Goal: Task Accomplishment & Management: Use online tool/utility

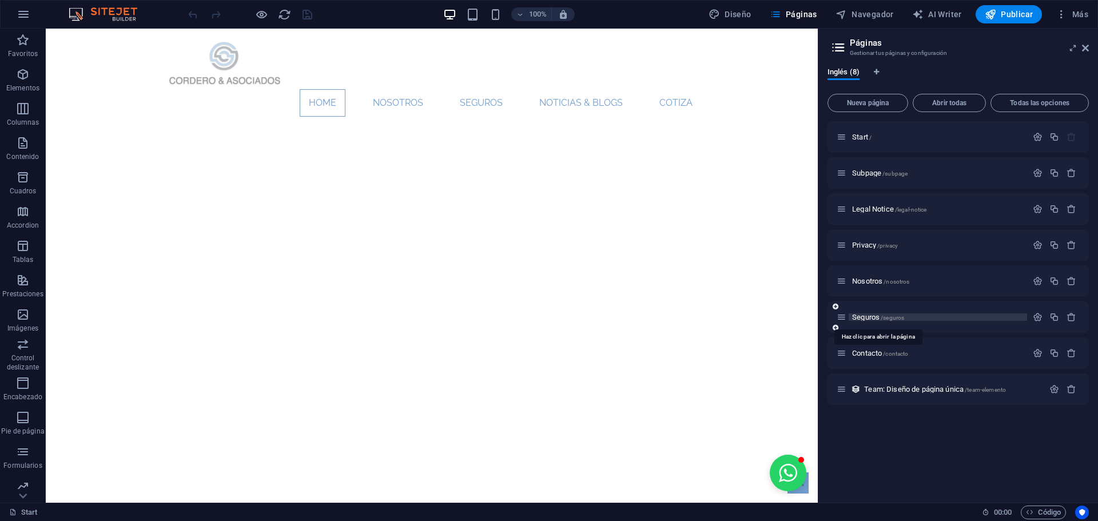
click at [867, 319] on span "Seguros /seguros" at bounding box center [878, 317] width 52 height 9
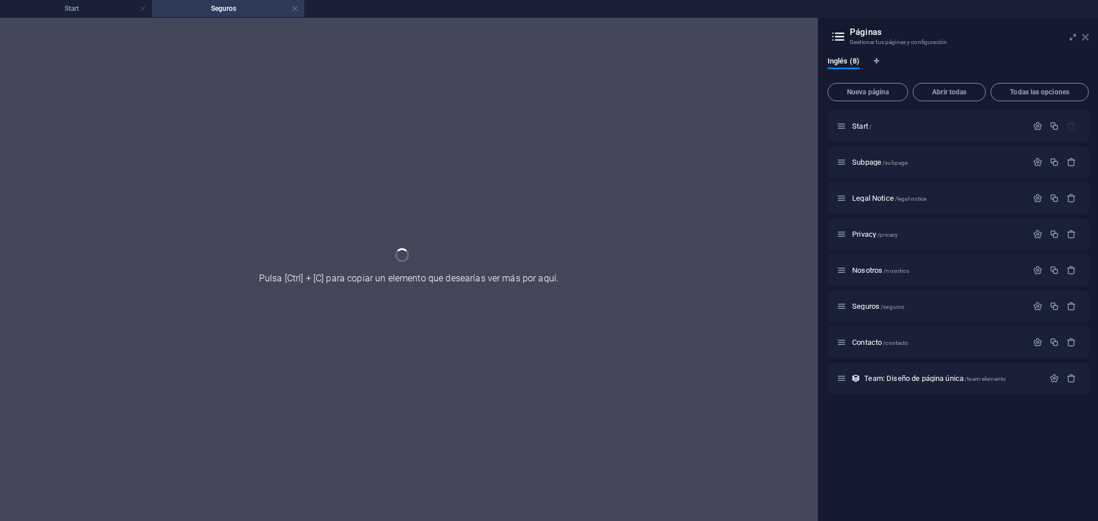
click at [1084, 37] on icon at bounding box center [1085, 37] width 7 height 9
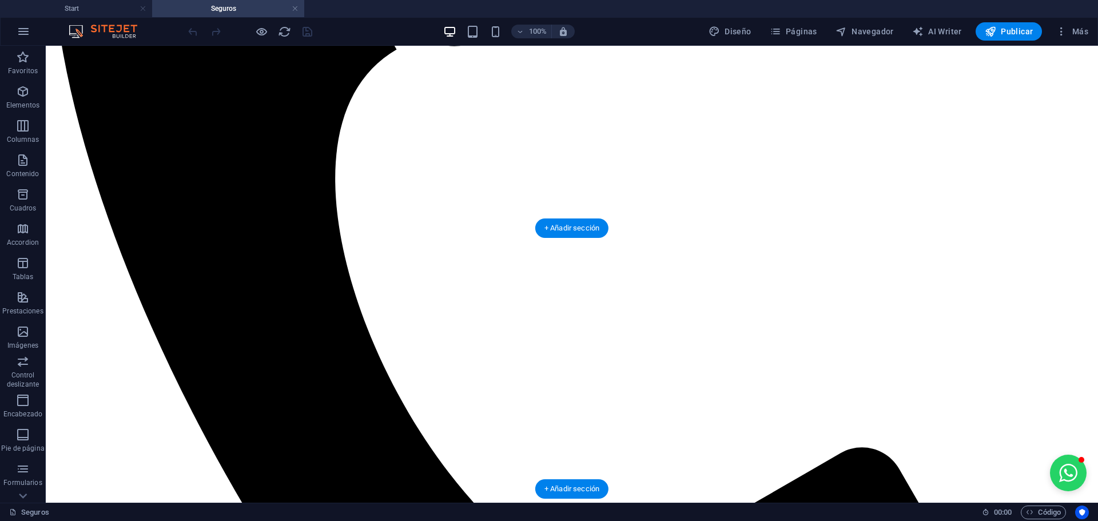
scroll to position [458, 0]
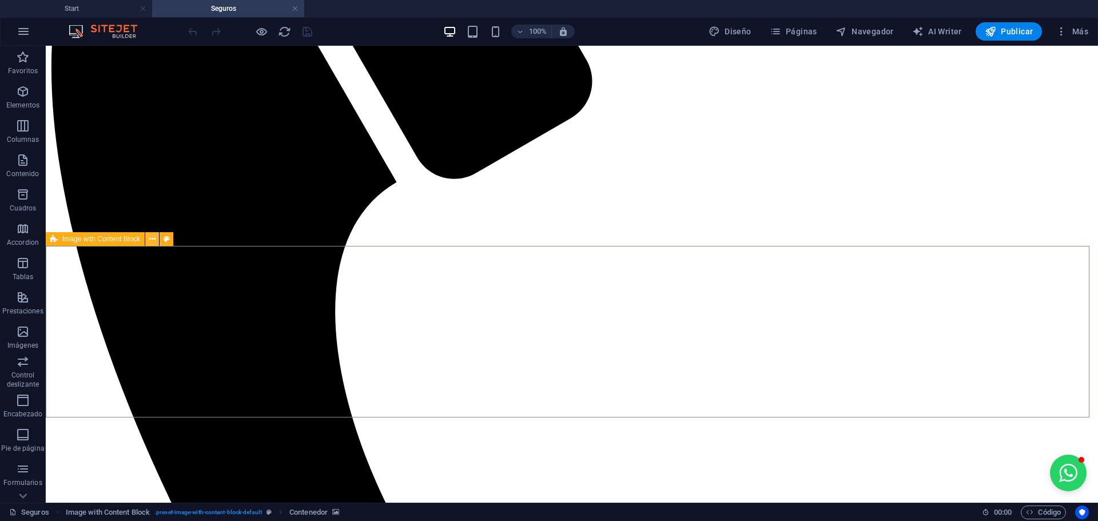
click at [154, 241] on icon at bounding box center [152, 239] width 6 height 12
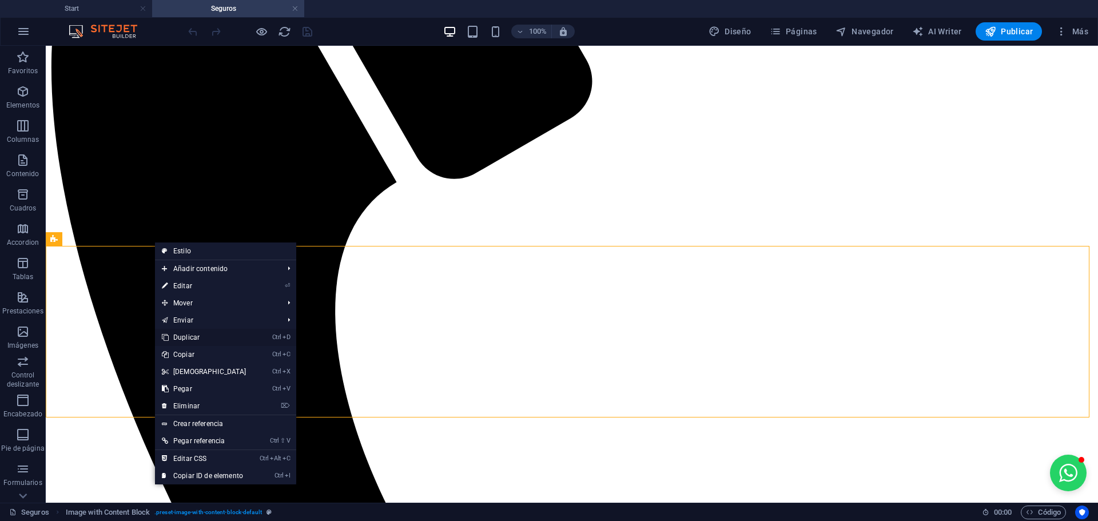
click at [215, 337] on link "Ctrl D Duplicar" at bounding box center [204, 337] width 98 height 17
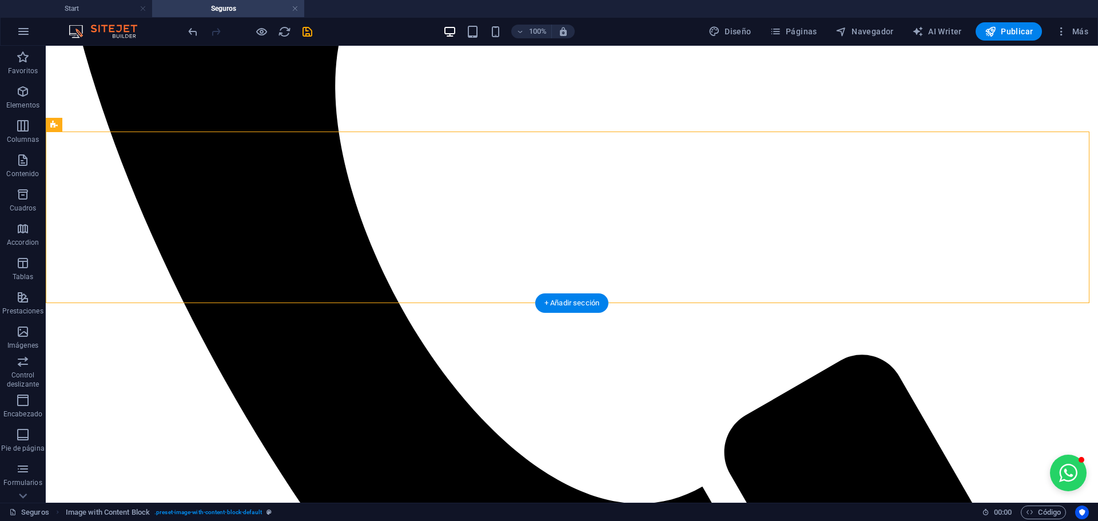
scroll to position [744, 0]
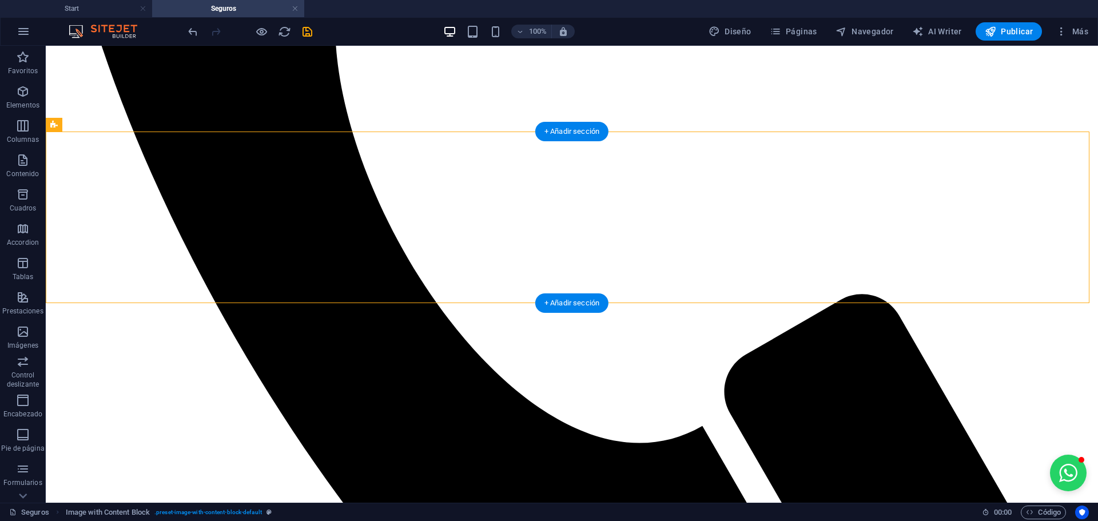
drag, startPoint x: 112, startPoint y: 292, endPoint x: 178, endPoint y: 213, distance: 102.7
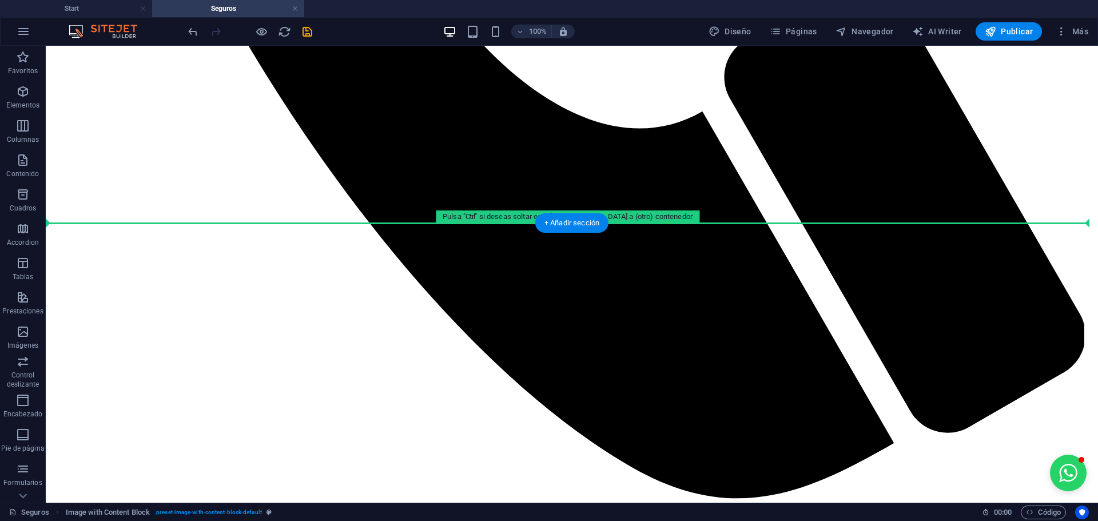
scroll to position [1084, 0]
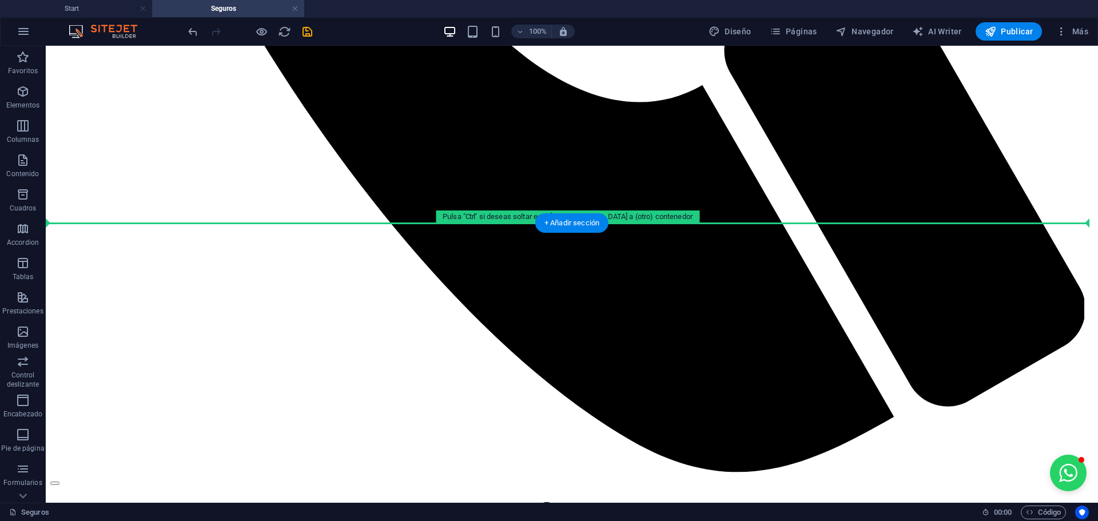
drag, startPoint x: 107, startPoint y: 170, endPoint x: 196, endPoint y: 224, distance: 104.2
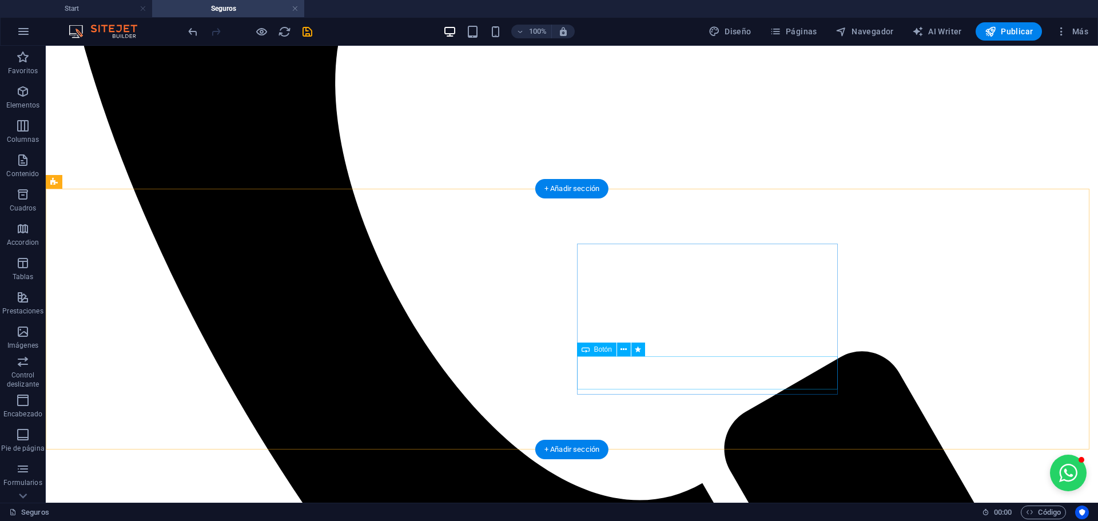
scroll to position [915, 0]
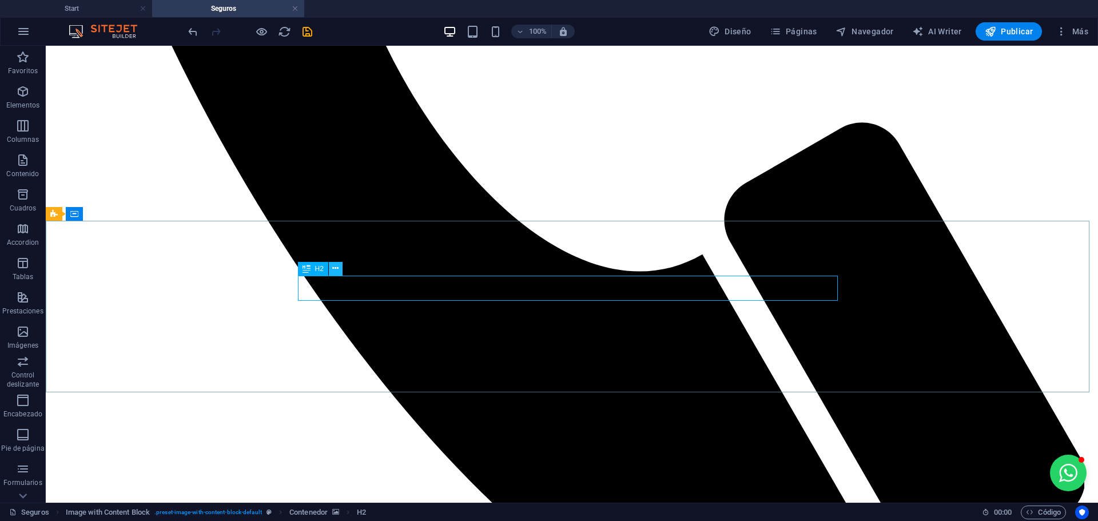
click at [338, 274] on icon at bounding box center [335, 269] width 6 height 12
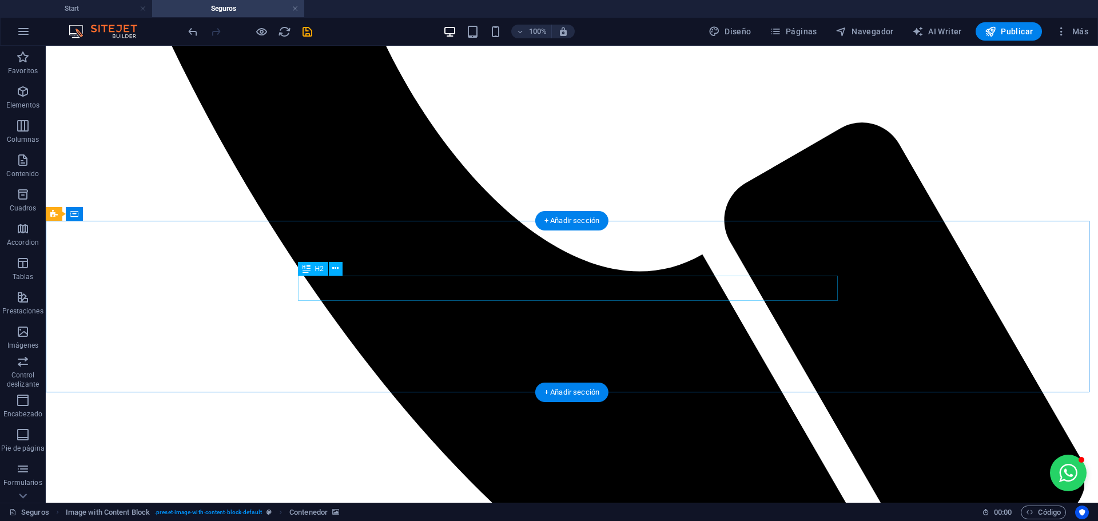
click at [335, 269] on icon at bounding box center [335, 269] width 6 height 12
click at [312, 267] on div "H2" at bounding box center [313, 269] width 30 height 14
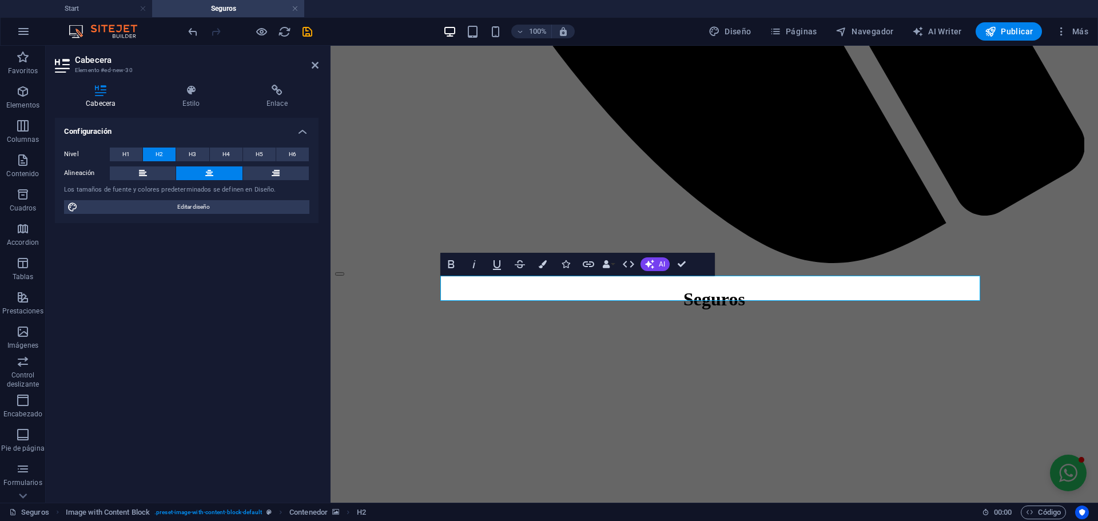
click at [235, 245] on div "Configuración Nivel H1 H2 H3 H4 H5 H6 Alineación Los tamaños de fuente y colore…" at bounding box center [187, 306] width 264 height 376
click at [197, 205] on span "Editar diseño" at bounding box center [193, 207] width 225 height 14
select select "px"
select select "300"
select select "px"
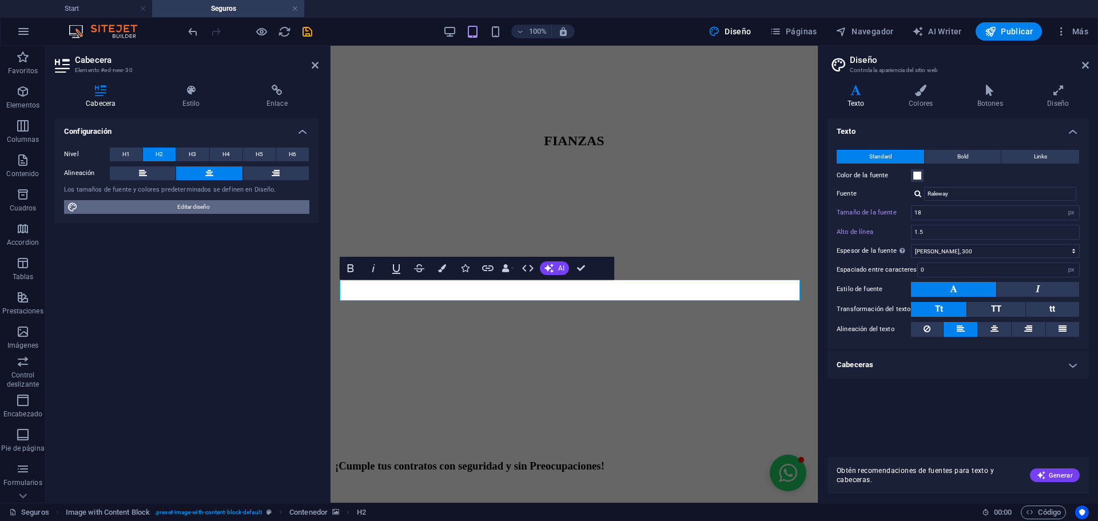
scroll to position [911, 0]
click at [993, 333] on icon at bounding box center [995, 329] width 8 height 14
click at [968, 328] on button at bounding box center [960, 329] width 33 height 15
click at [208, 273] on div "Configuración Nivel H1 H2 H3 H4 H5 H6 Alineación Los tamaños de fuente y colore…" at bounding box center [187, 306] width 264 height 376
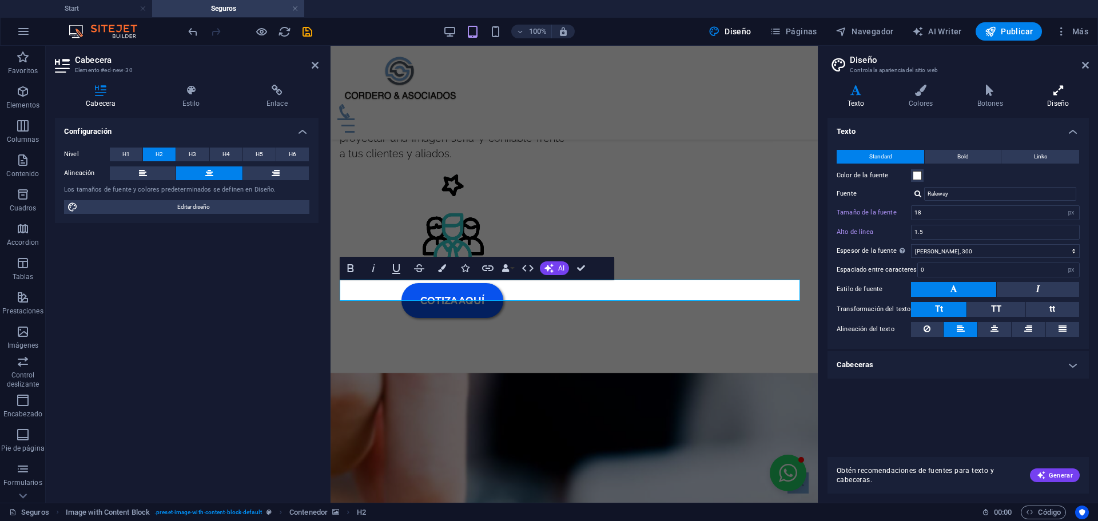
click at [1058, 89] on icon at bounding box center [1058, 90] width 61 height 11
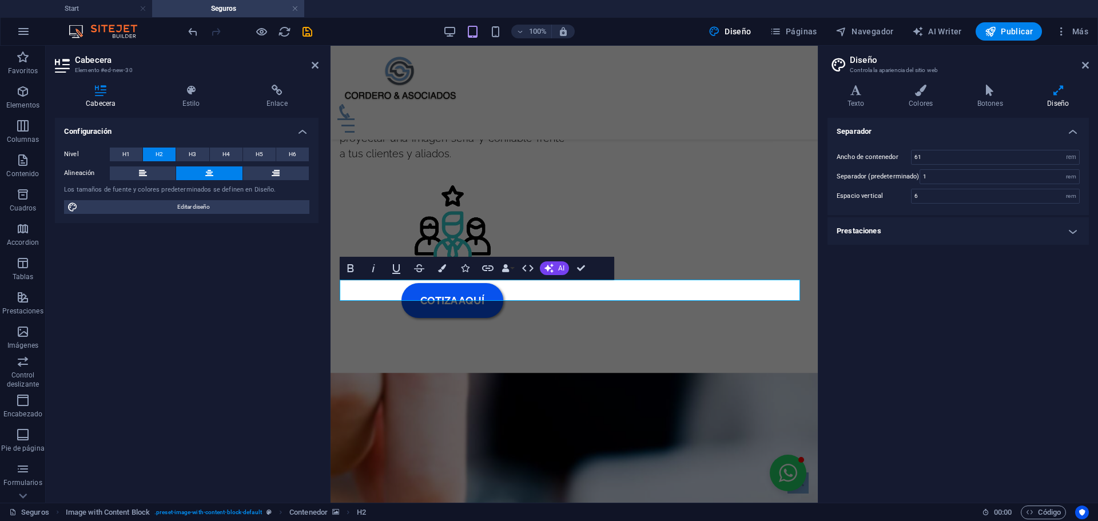
click at [1072, 234] on h4 "Prestaciones" at bounding box center [958, 230] width 261 height 27
click at [1072, 234] on h4 "Prestaciones" at bounding box center [958, 227] width 261 height 21
click at [1086, 66] on icon at bounding box center [1085, 65] width 7 height 9
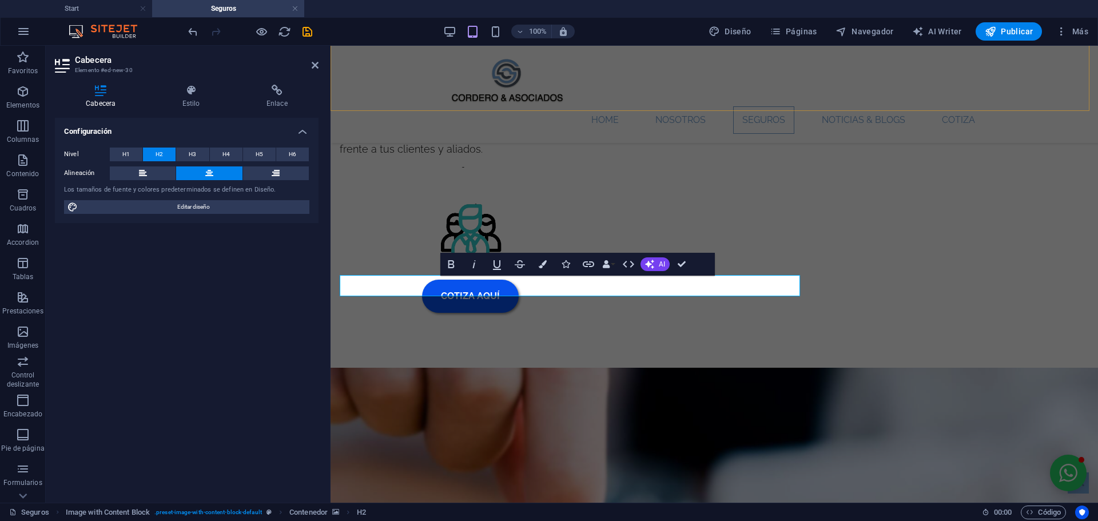
scroll to position [915, 0]
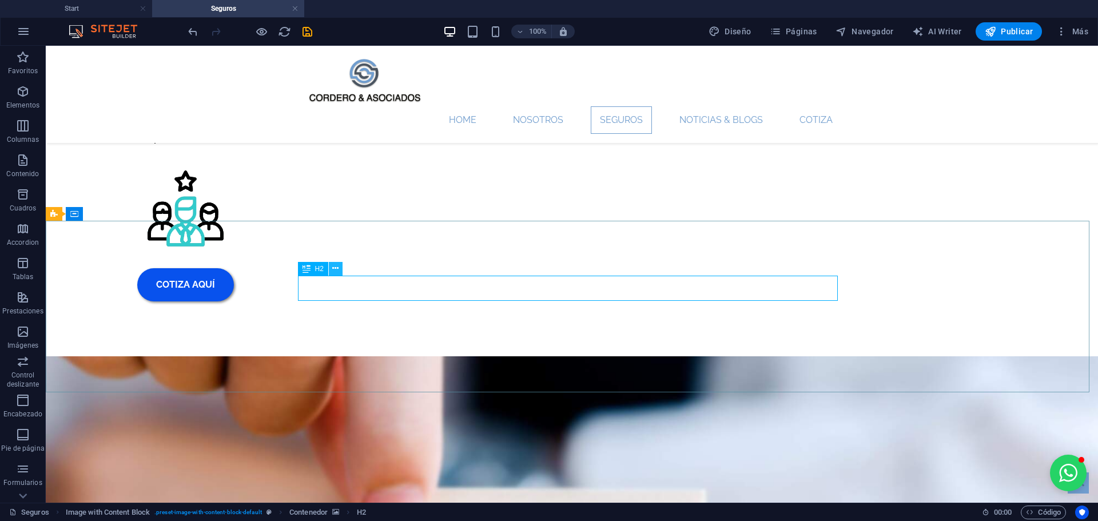
click at [339, 271] on icon at bounding box center [335, 269] width 6 height 12
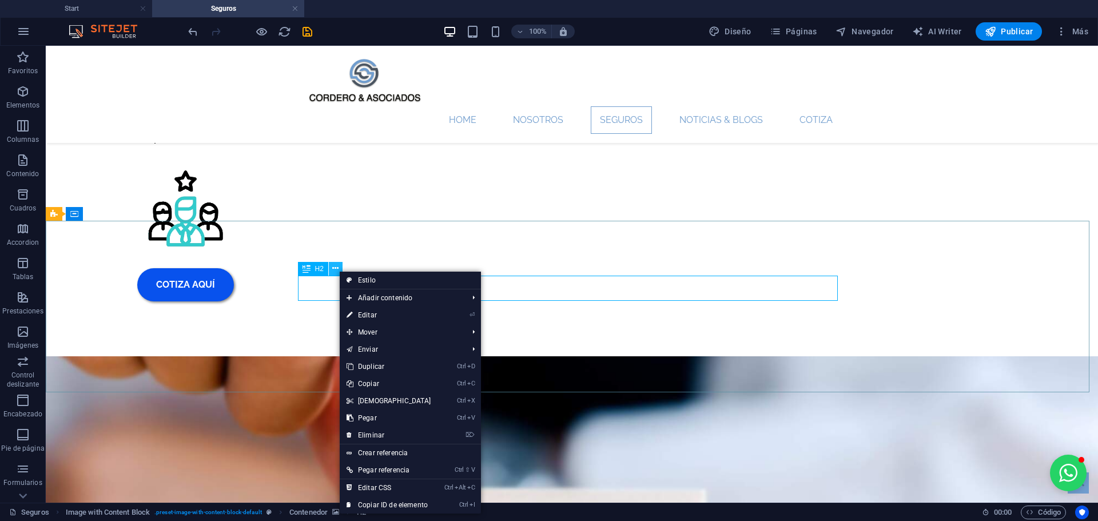
click at [339, 271] on icon at bounding box center [335, 269] width 6 height 12
click at [309, 267] on icon at bounding box center [307, 269] width 8 height 14
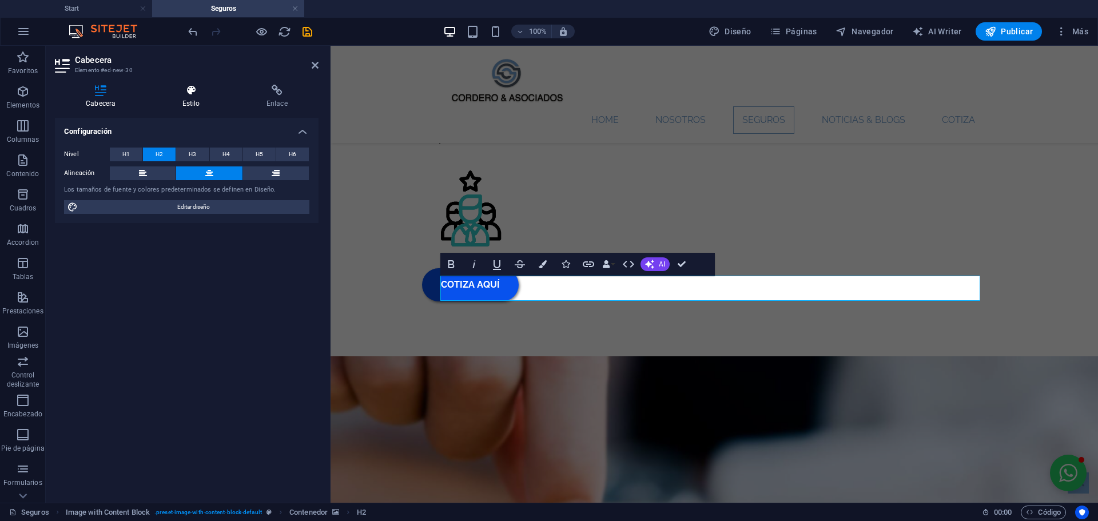
click at [193, 98] on h4 "Estilo" at bounding box center [194, 97] width 84 height 24
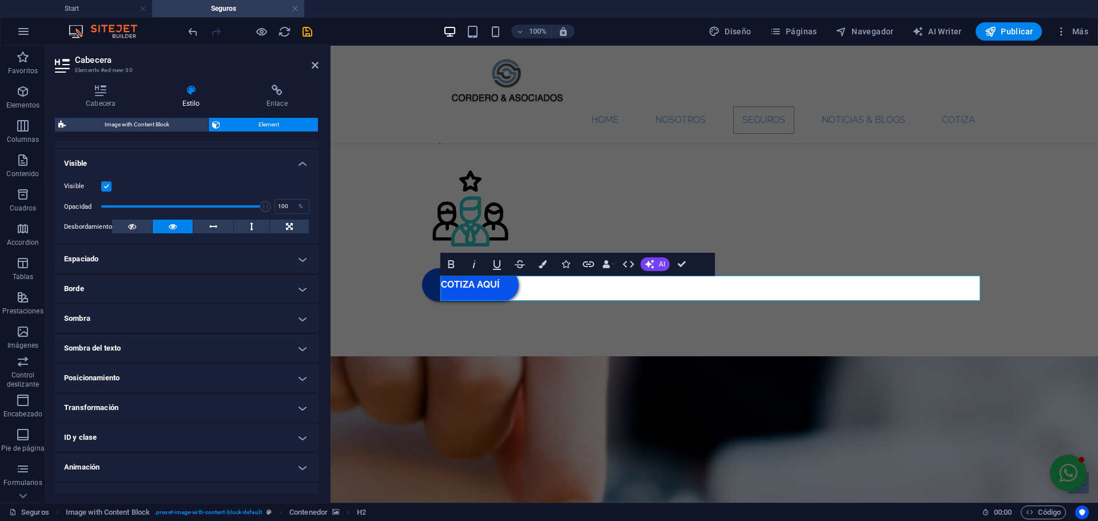
scroll to position [114, 0]
click at [226, 264] on h4 "Espaciado" at bounding box center [187, 258] width 264 height 27
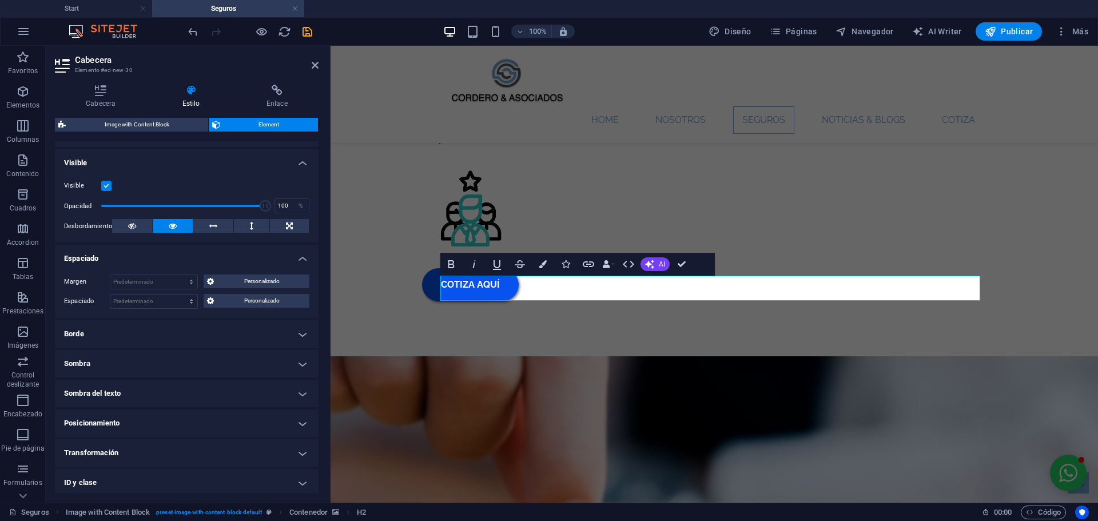
click at [226, 264] on h4 "Espaciado" at bounding box center [187, 255] width 264 height 21
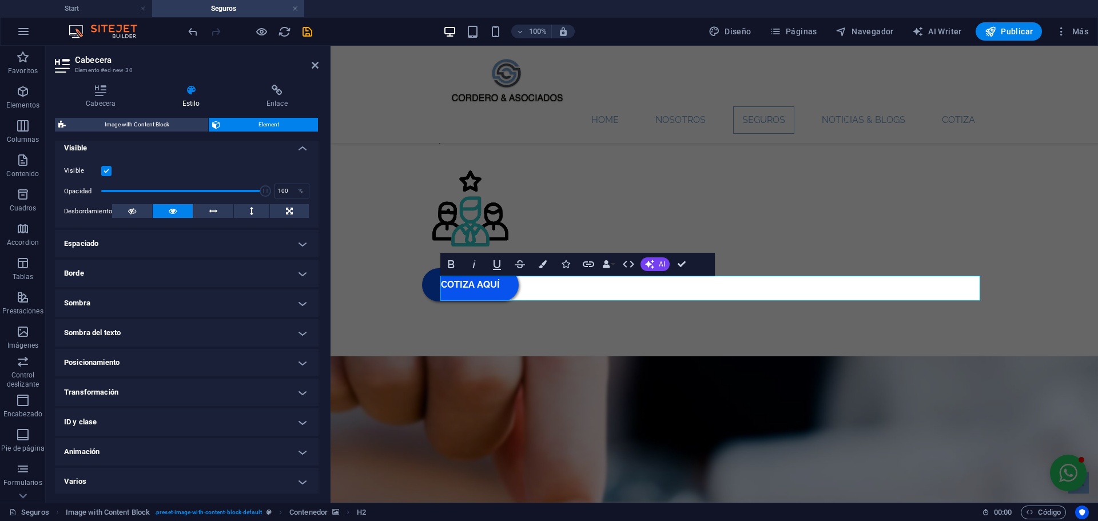
scroll to position [131, 0]
click at [190, 354] on h4 "Posicionamiento" at bounding box center [187, 360] width 264 height 27
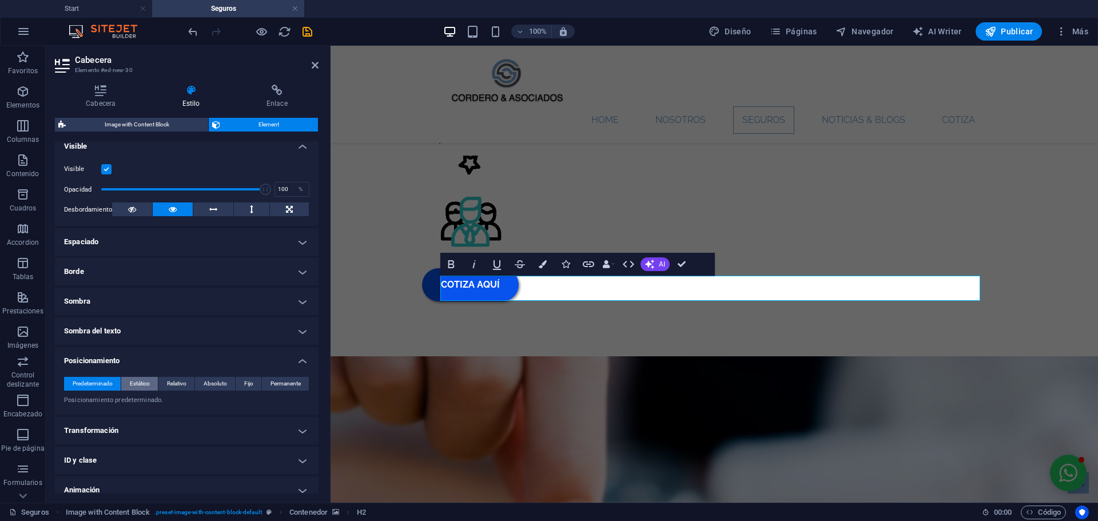
click at [137, 384] on span "Estático" at bounding box center [140, 384] width 20 height 14
click at [170, 390] on span "Relativo" at bounding box center [176, 384] width 19 height 14
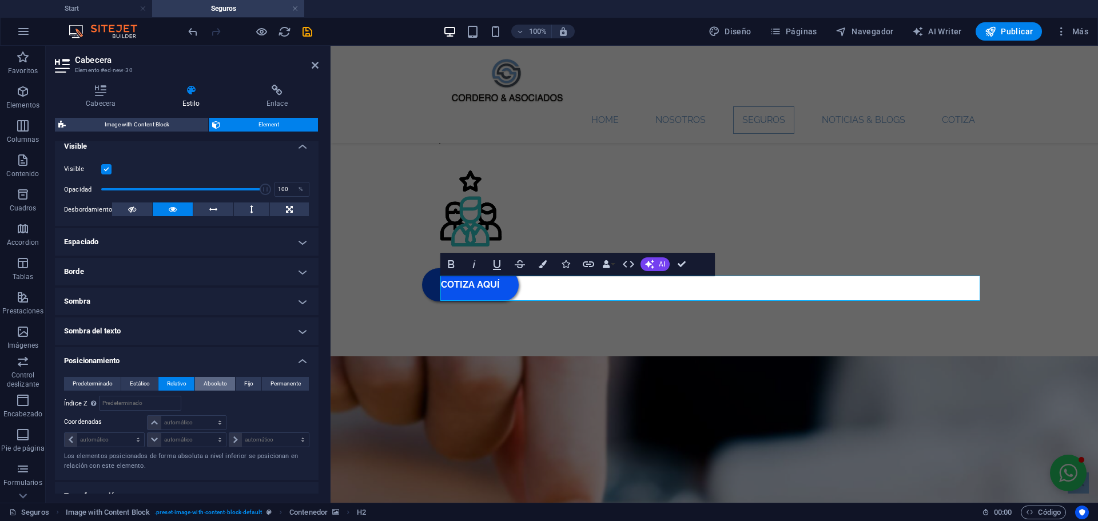
click at [216, 385] on span "Absoluto" at bounding box center [215, 384] width 23 height 14
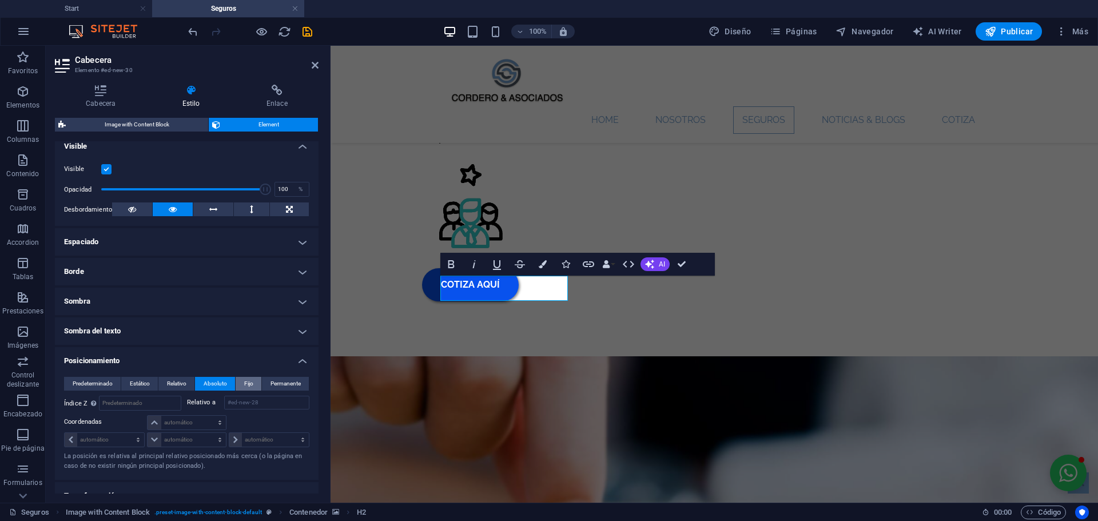
click at [245, 384] on span "Fijo" at bounding box center [248, 384] width 9 height 14
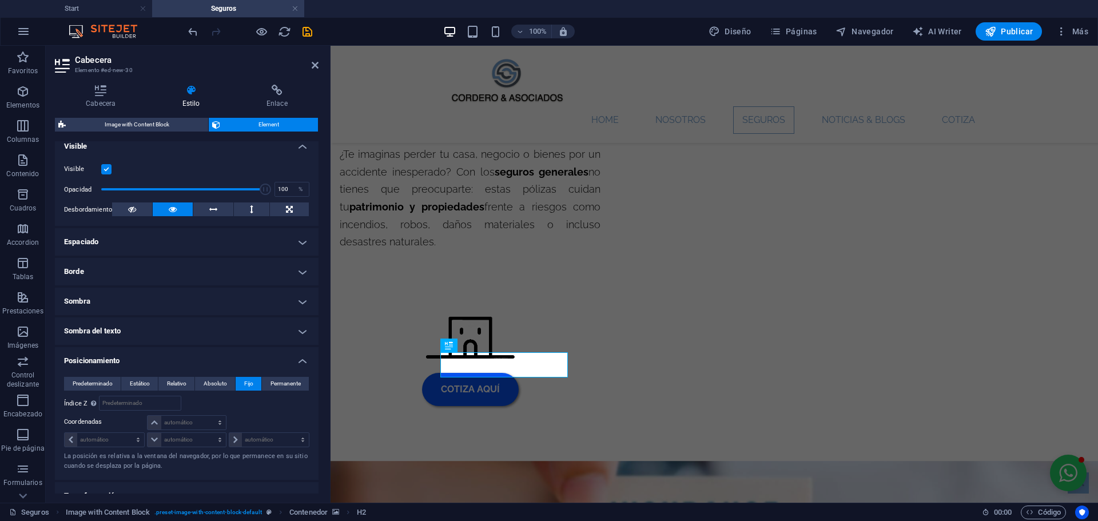
scroll to position [2315, 0]
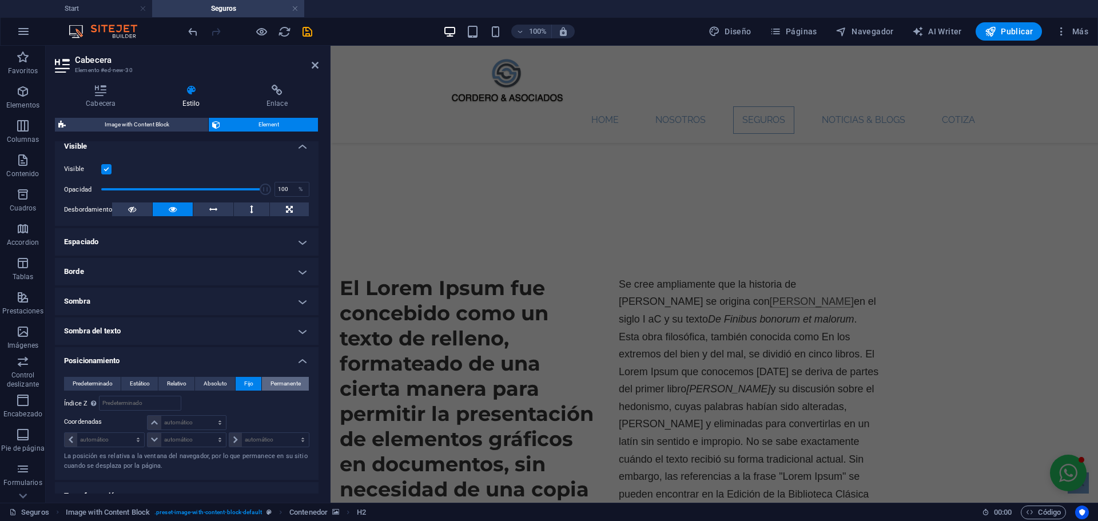
click at [282, 385] on span "Permanente" at bounding box center [286, 384] width 30 height 14
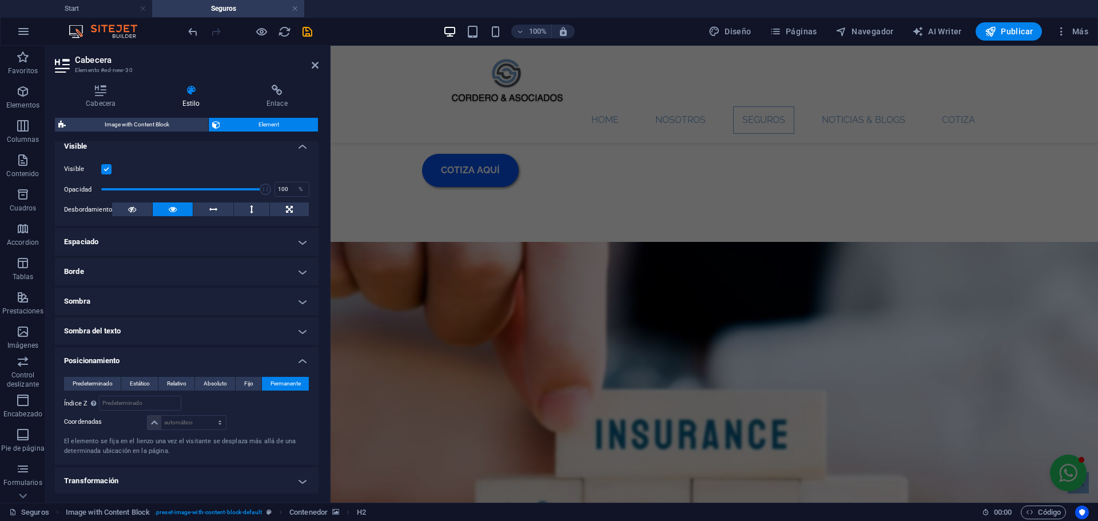
scroll to position [929, 0]
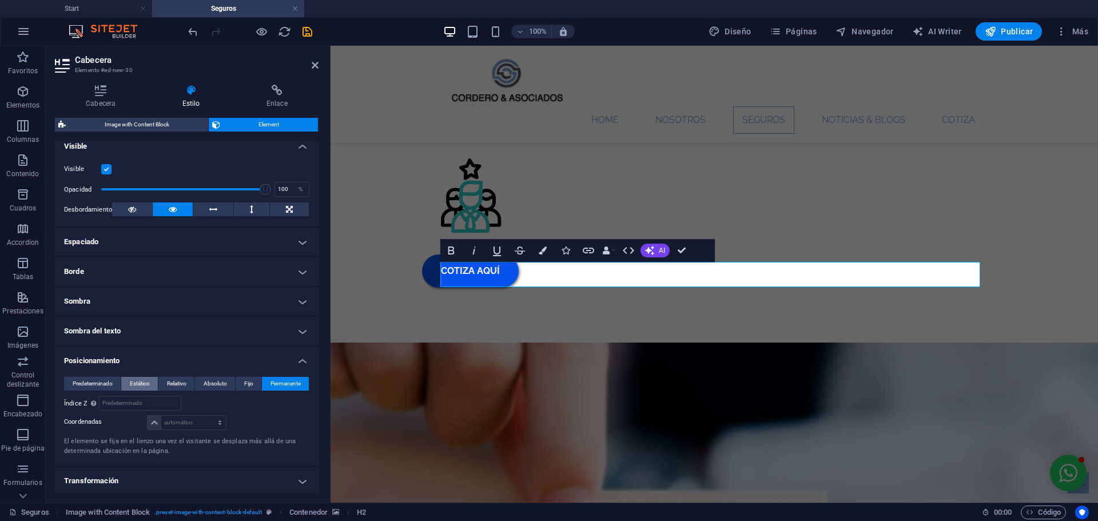
click at [151, 385] on button "Estático" at bounding box center [139, 384] width 37 height 14
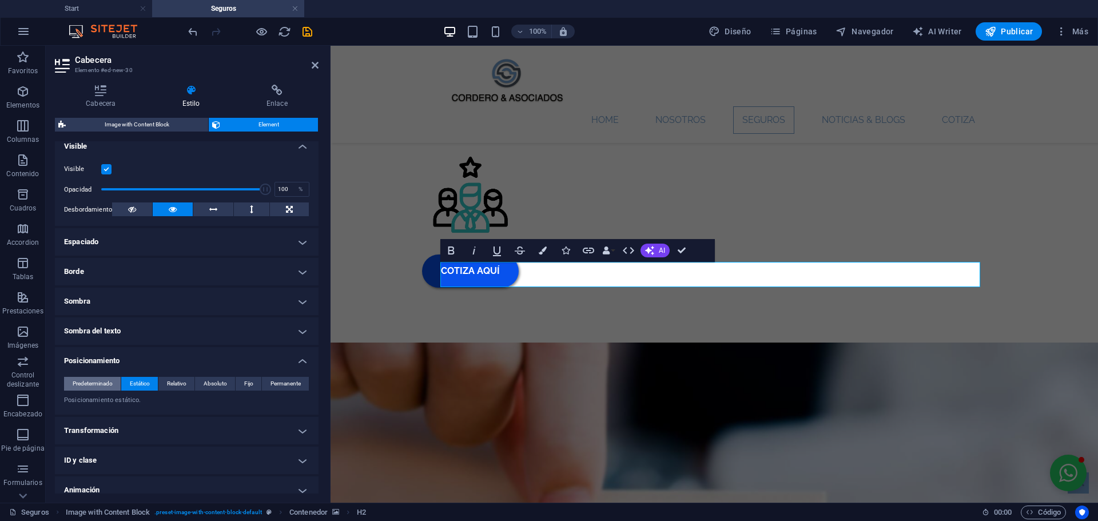
click at [104, 383] on span "Predeterminado" at bounding box center [93, 384] width 40 height 14
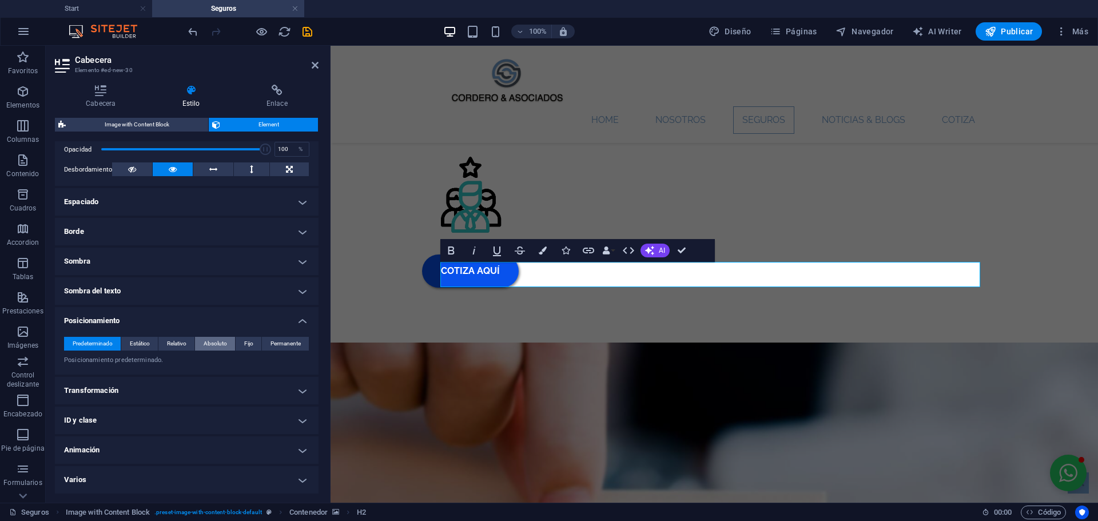
click at [220, 383] on h4 "Transformación" at bounding box center [187, 390] width 264 height 27
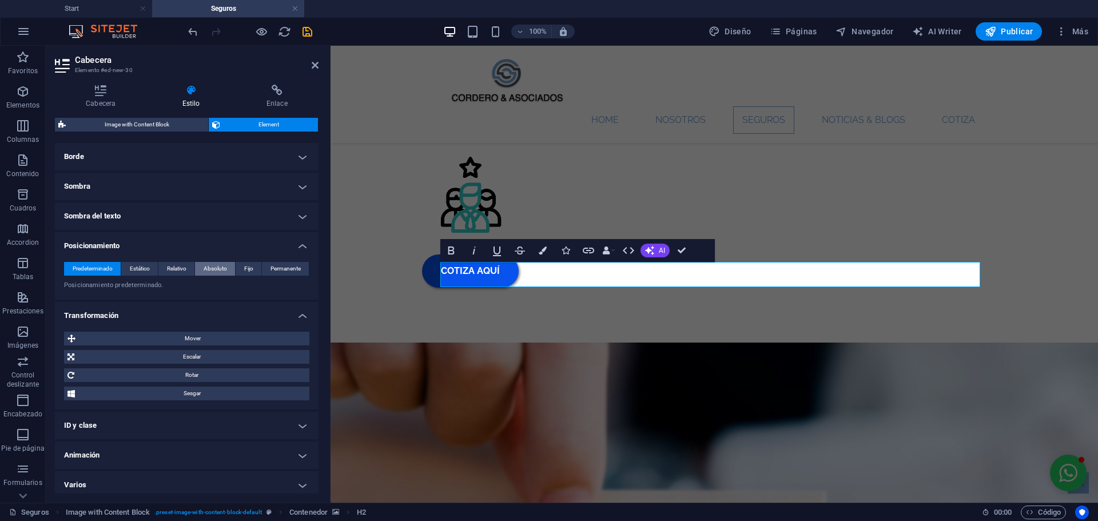
scroll to position [251, 0]
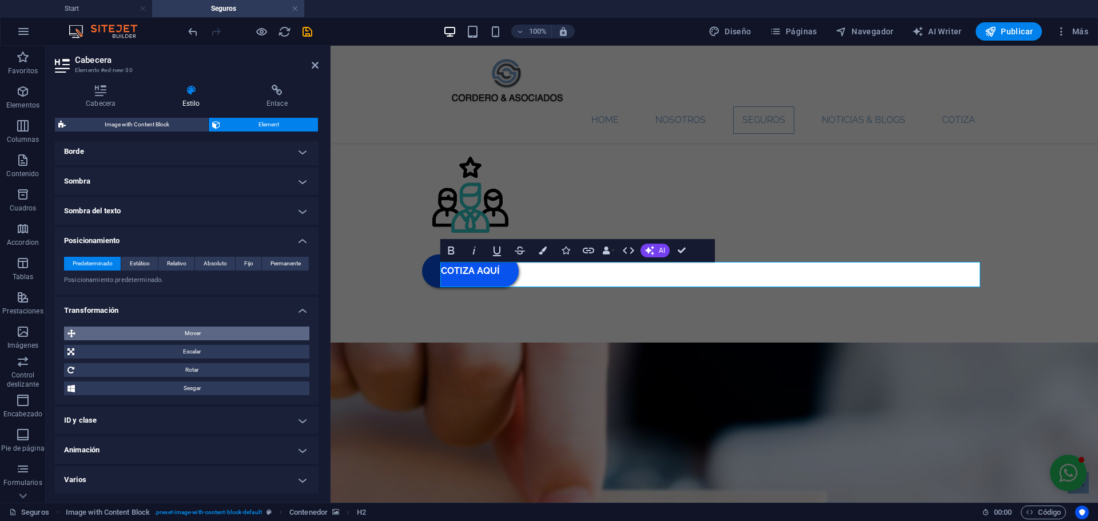
click at [193, 333] on span "Mover" at bounding box center [192, 334] width 227 height 14
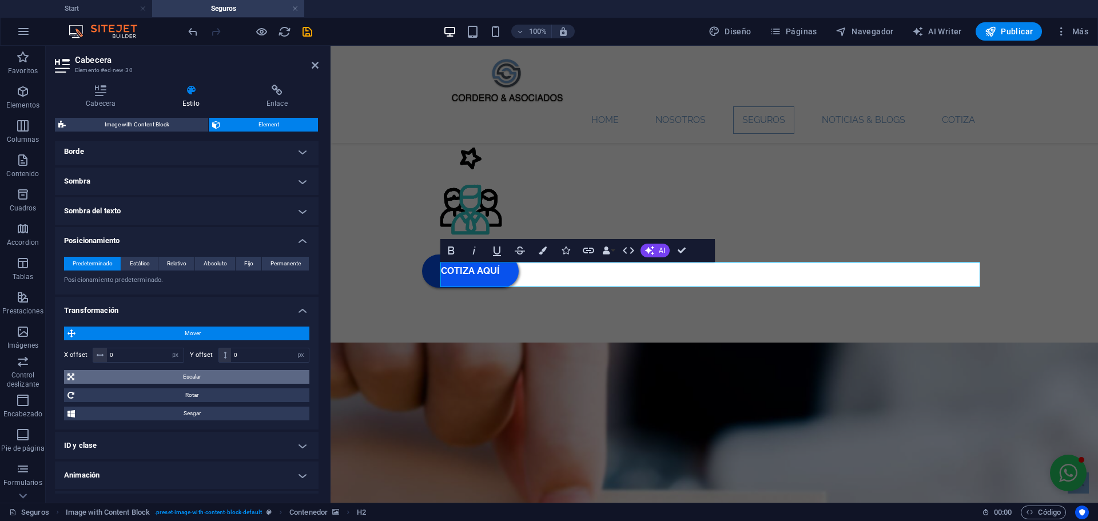
click at [200, 378] on span "Escalar" at bounding box center [192, 377] width 228 height 14
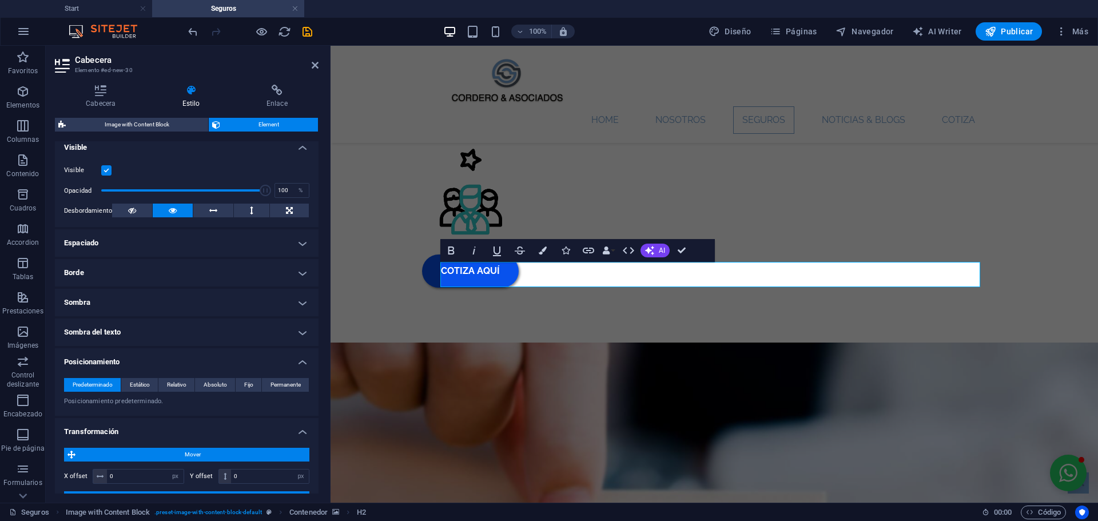
scroll to position [0, 0]
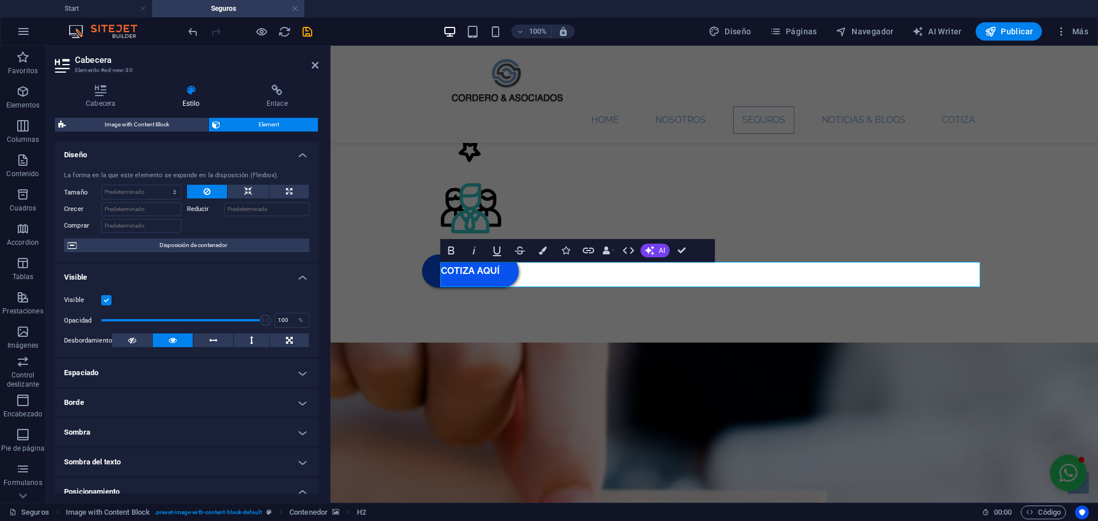
click at [303, 151] on h4 "Diseño" at bounding box center [187, 151] width 264 height 21
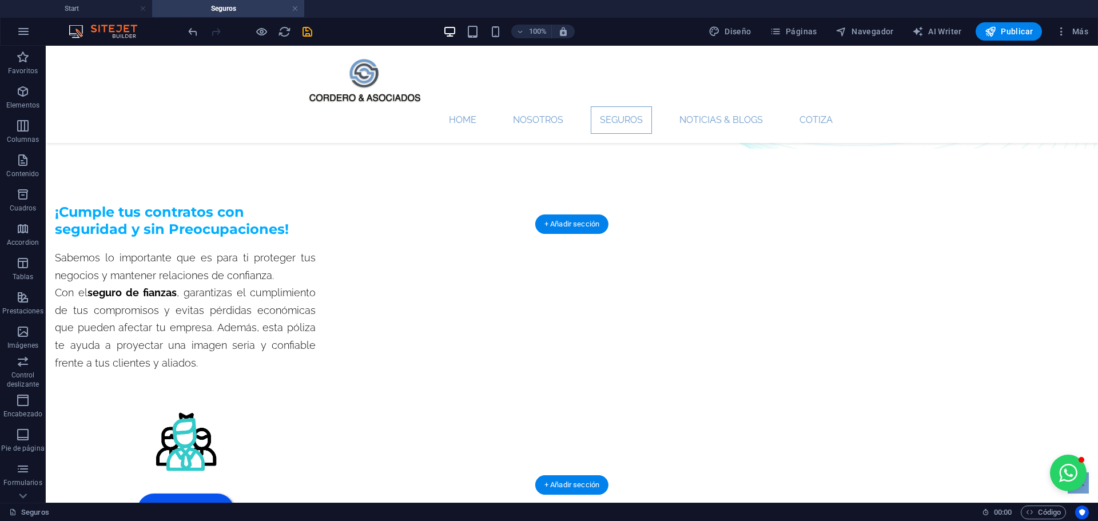
scroll to position [757, 0]
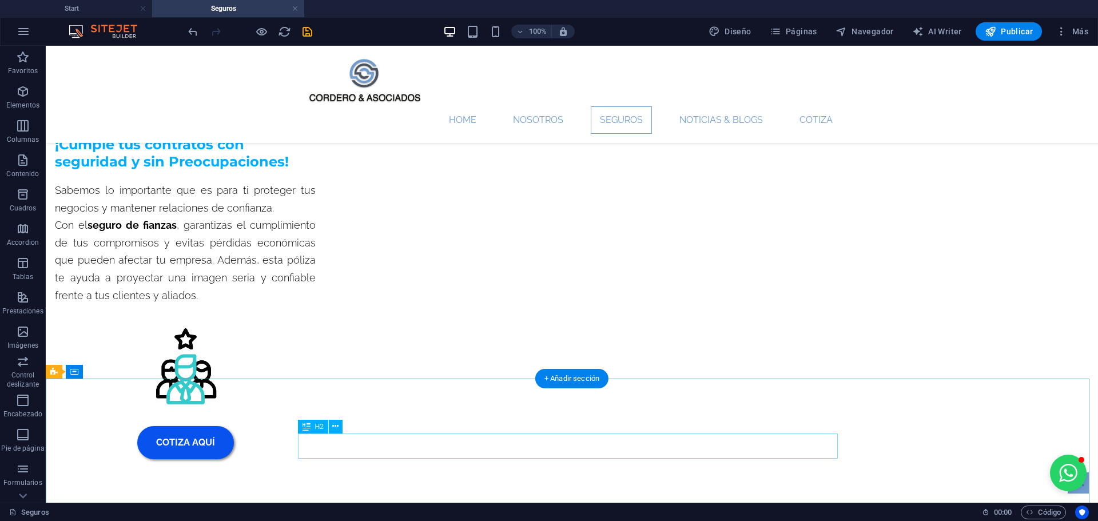
select select "px"
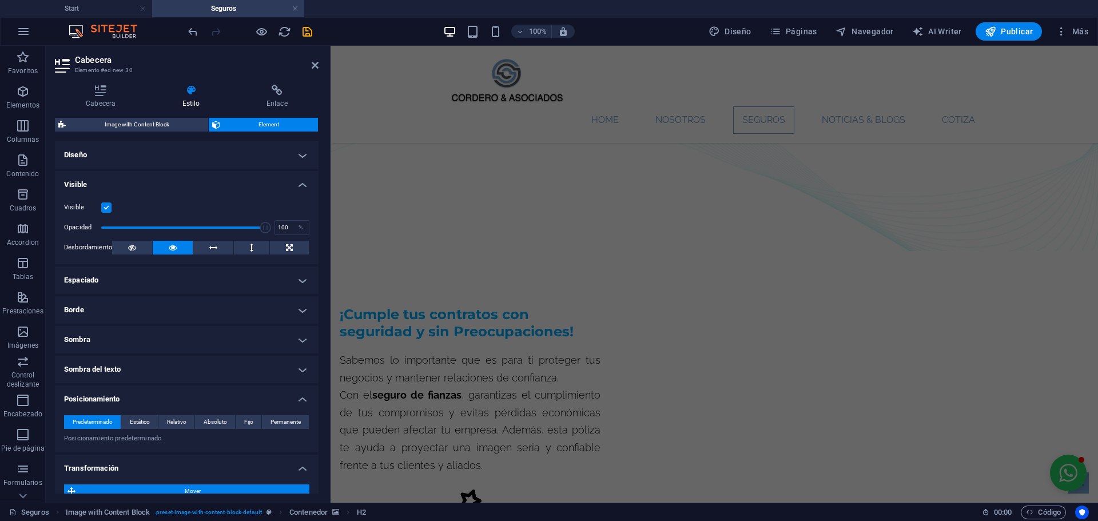
scroll to position [872, 0]
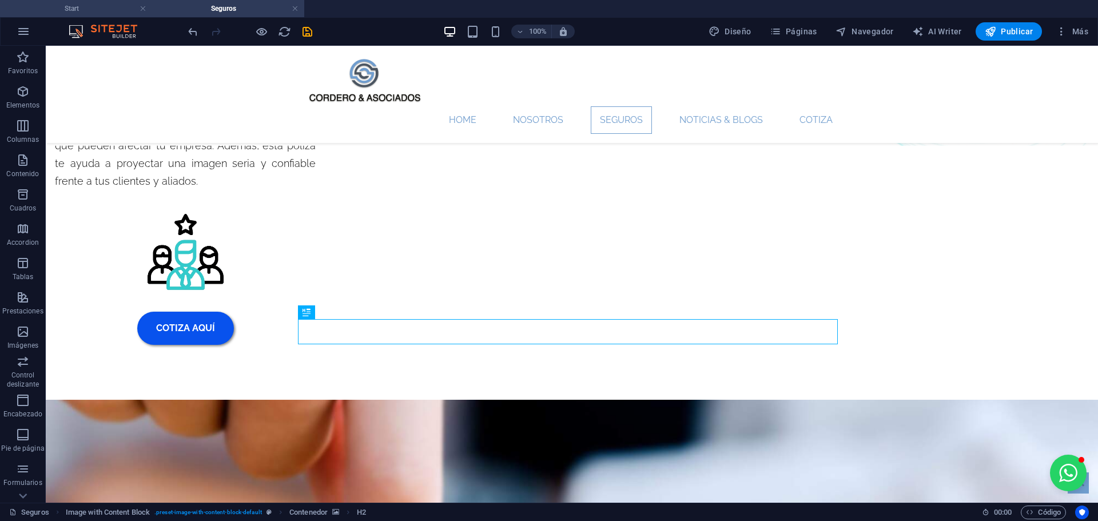
click at [96, 9] on h4 "Start" at bounding box center [76, 8] width 152 height 13
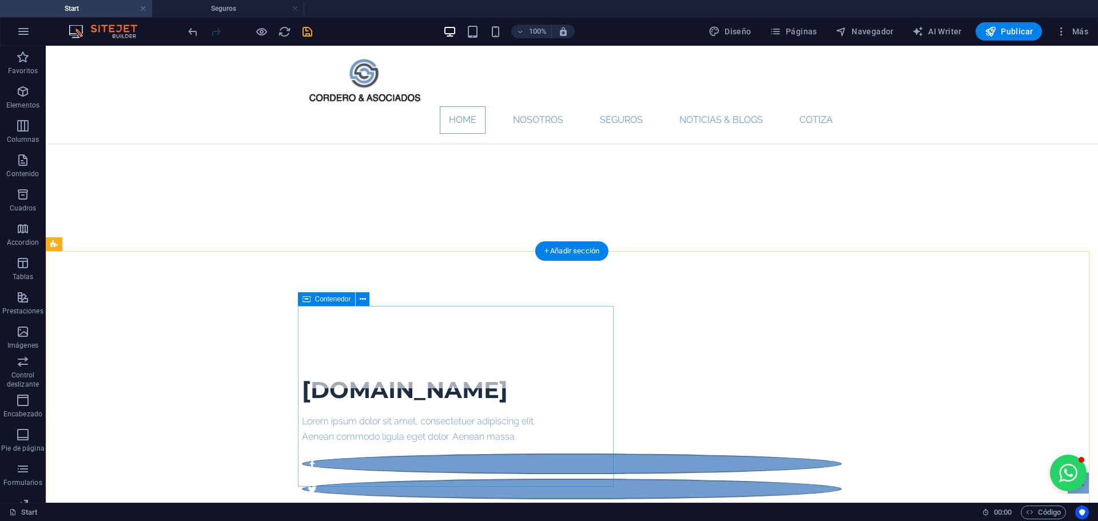
scroll to position [0, 0]
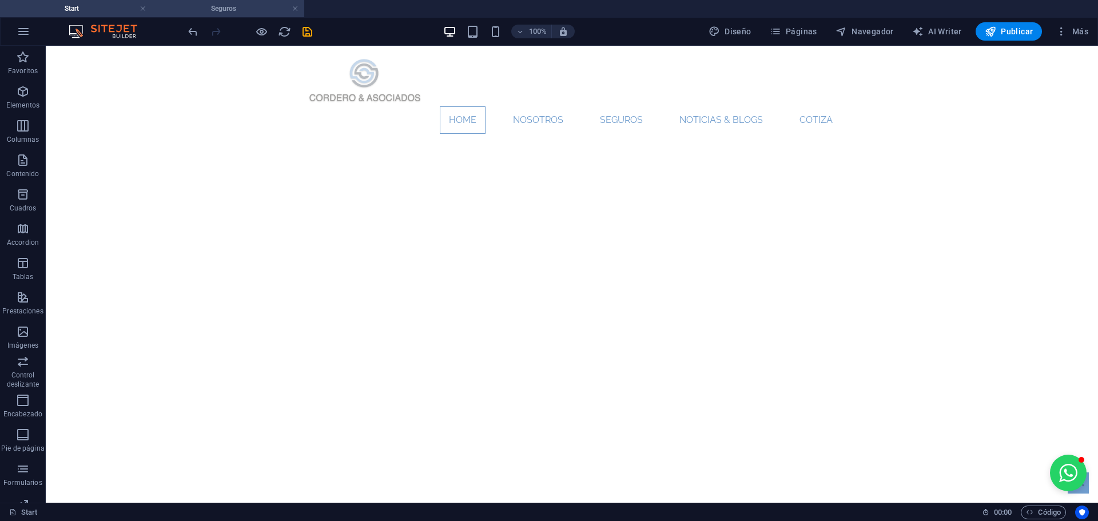
click at [195, 13] on h4 "Seguros" at bounding box center [228, 8] width 152 height 13
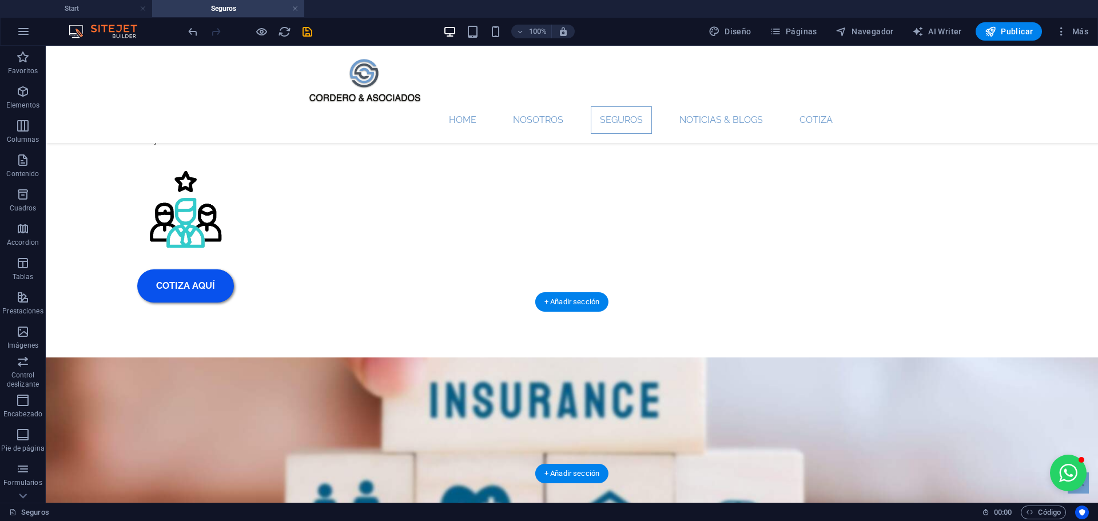
scroll to position [986, 0]
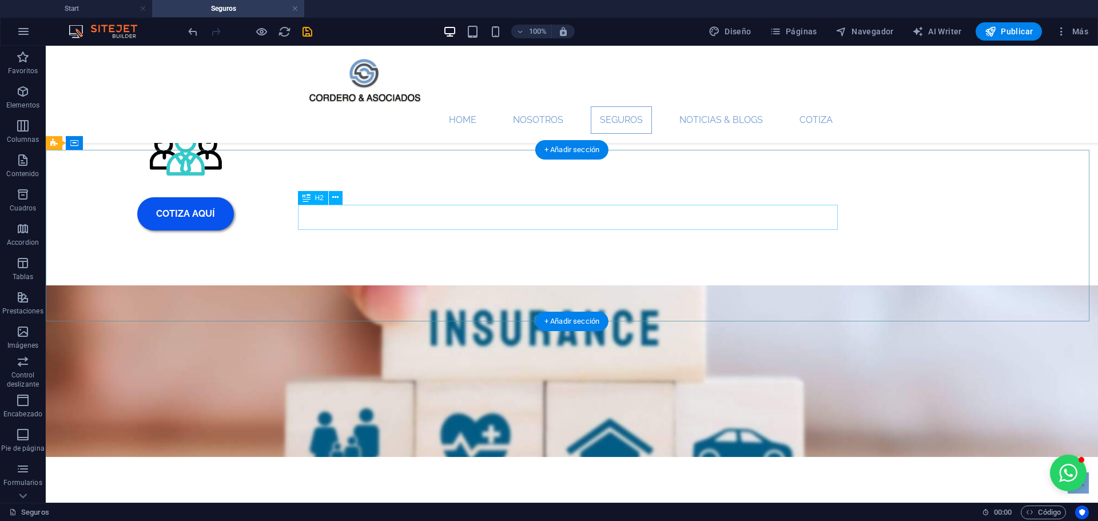
select select "px"
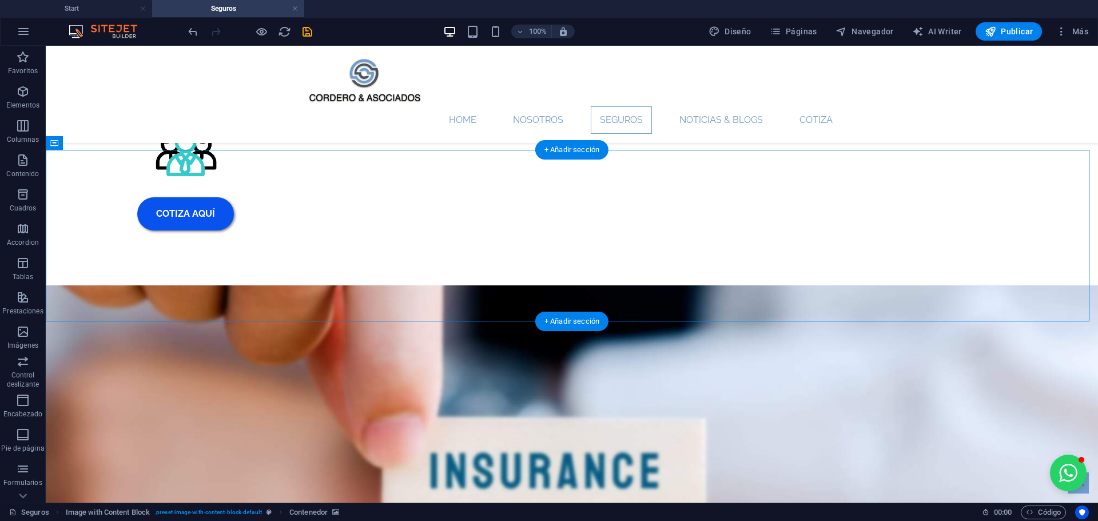
select select "px"
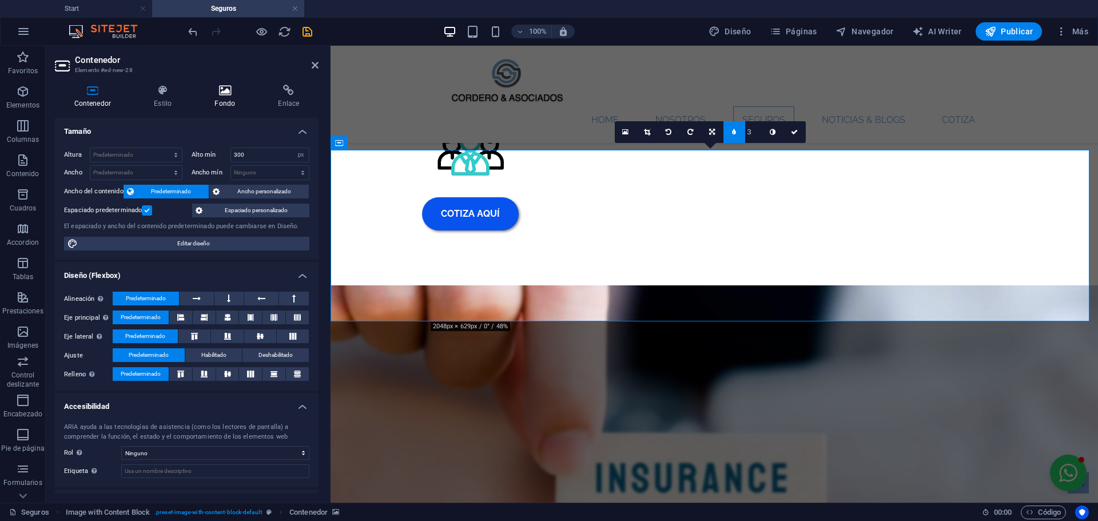
click at [221, 100] on h4 "Fondo" at bounding box center [227, 97] width 63 height 24
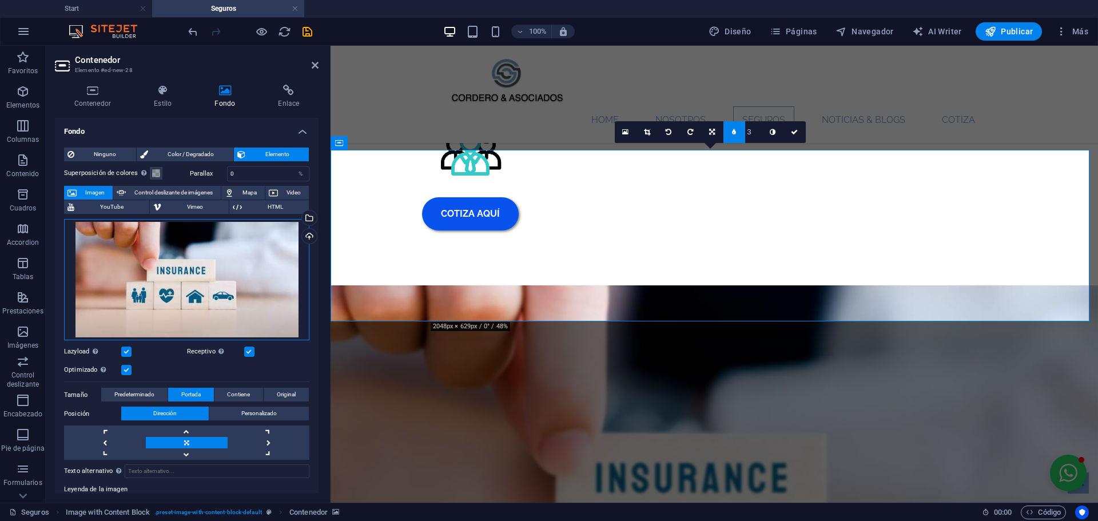
click at [245, 292] on div "Arrastra archivos aquí, haz clic para escoger archivos o selecciona archivos de…" at bounding box center [186, 280] width 245 height 122
click at [245, 292] on body "[DOMAIN_NAME] Start Seguros Favoritos Elementos Columnas Contenido Cuadros Acco…" at bounding box center [549, 260] width 1098 height 521
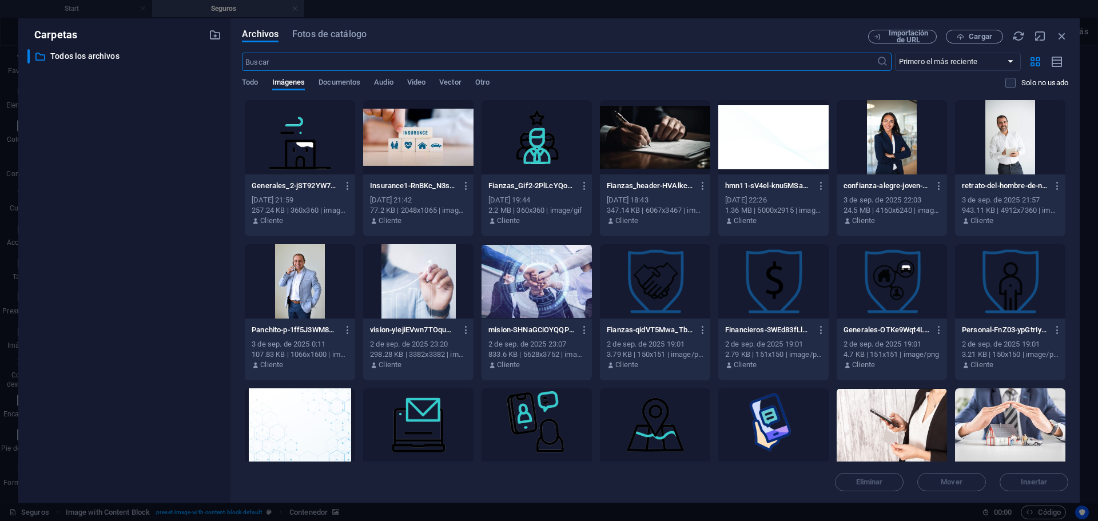
scroll to position [981, 0]
click at [780, 26] on div "Archivos Fotos de catálogo Importación de URL Cargar ​ Primero el más reciente …" at bounding box center [654, 260] width 849 height 484
click at [985, 41] on button "Cargar" at bounding box center [974, 37] width 57 height 14
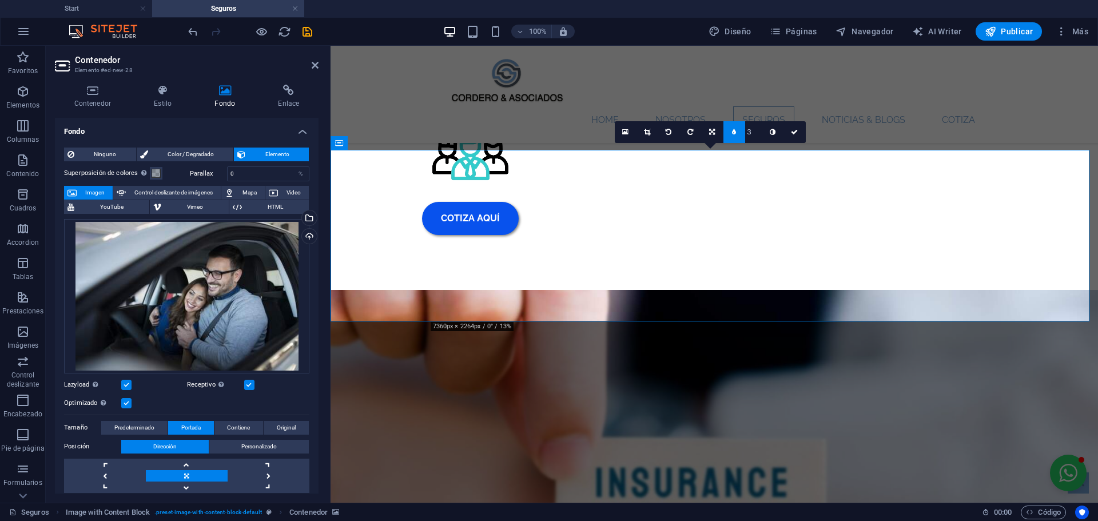
scroll to position [986, 0]
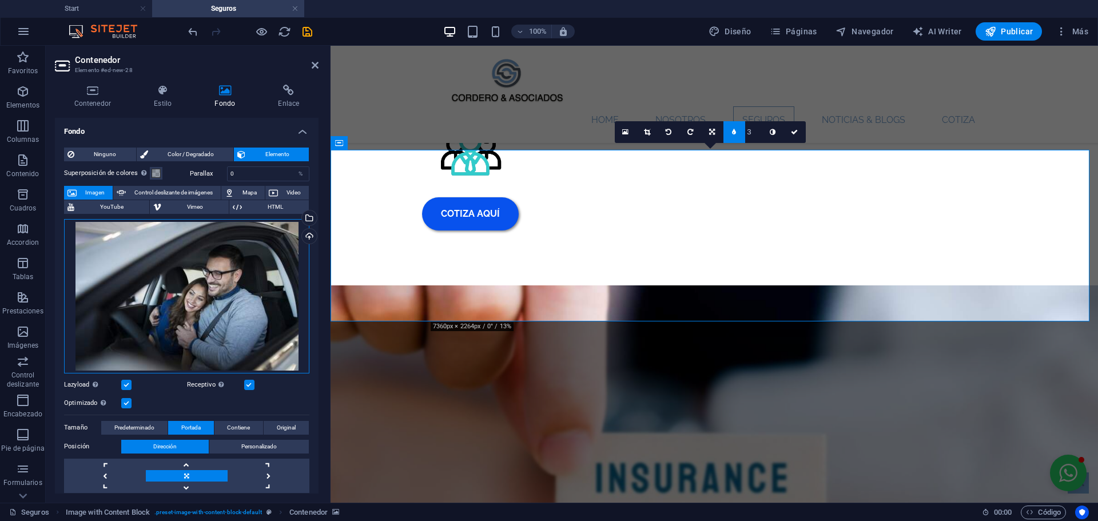
click at [229, 232] on div "Arrastra archivos aquí, haz clic para escoger archivos o selecciona archivos de…" at bounding box center [186, 296] width 245 height 154
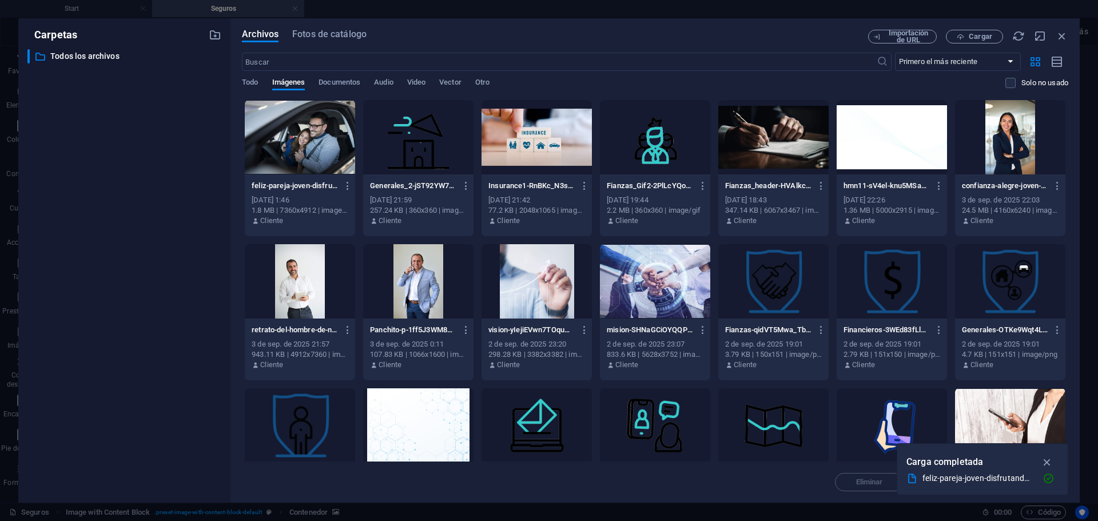
scroll to position [981, 0]
click at [1042, 464] on icon "button" at bounding box center [1047, 462] width 13 height 13
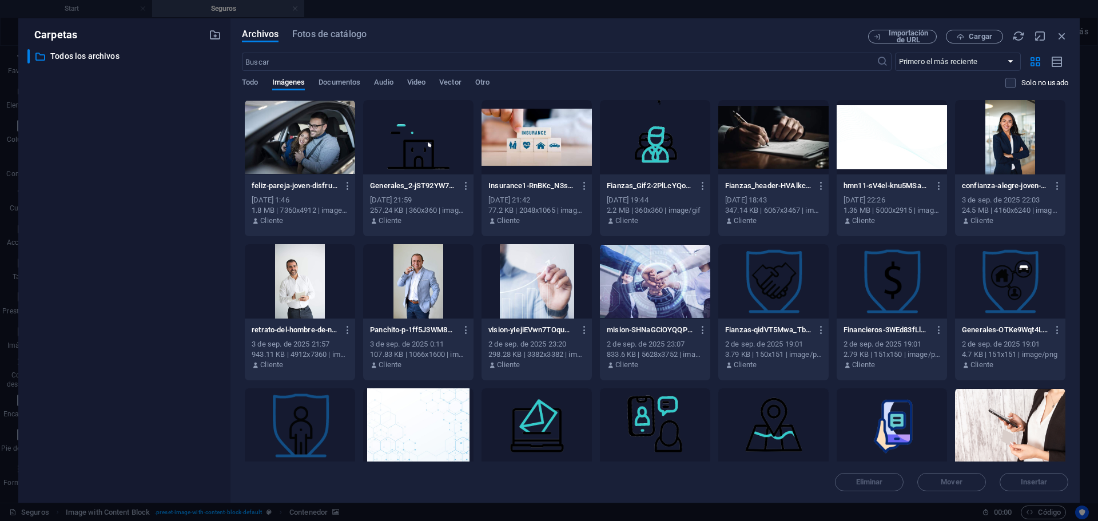
click at [320, 165] on div at bounding box center [300, 137] width 110 height 74
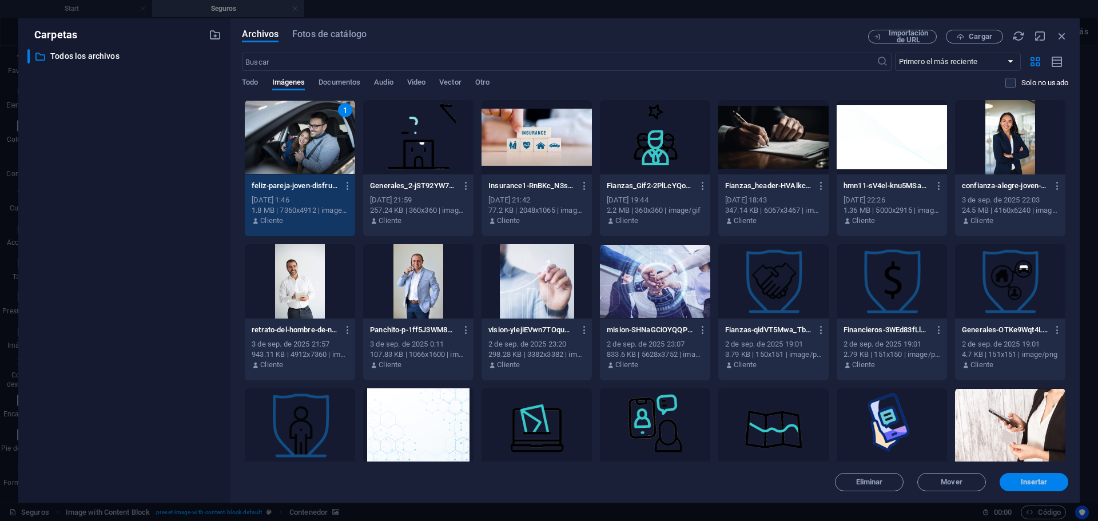
drag, startPoint x: 1030, startPoint y: 480, endPoint x: 688, endPoint y: 434, distance: 345.1
click at [1030, 480] on span "Insertar" at bounding box center [1034, 482] width 27 height 7
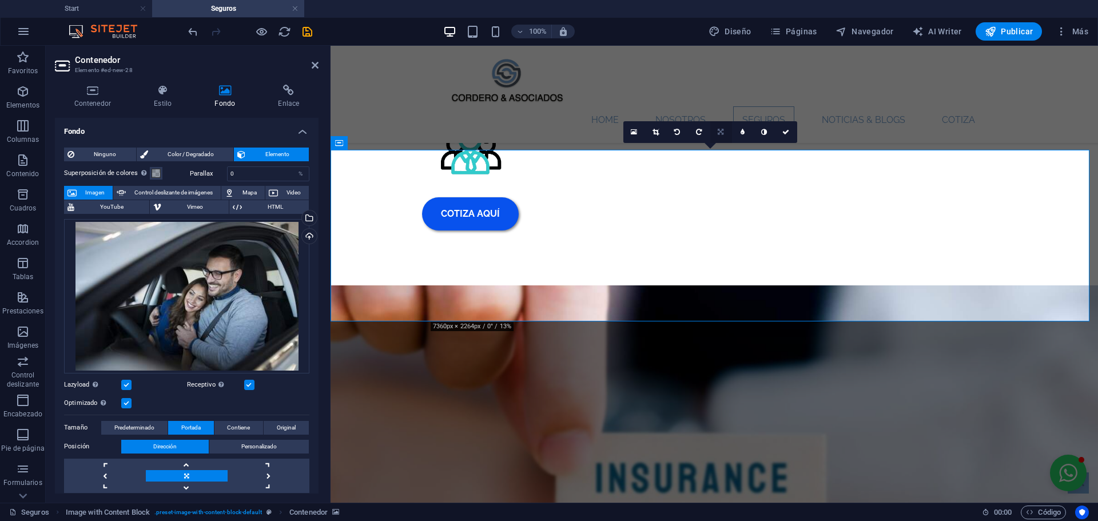
click at [720, 132] on icon at bounding box center [721, 132] width 6 height 7
click at [634, 134] on icon at bounding box center [634, 132] width 6 height 8
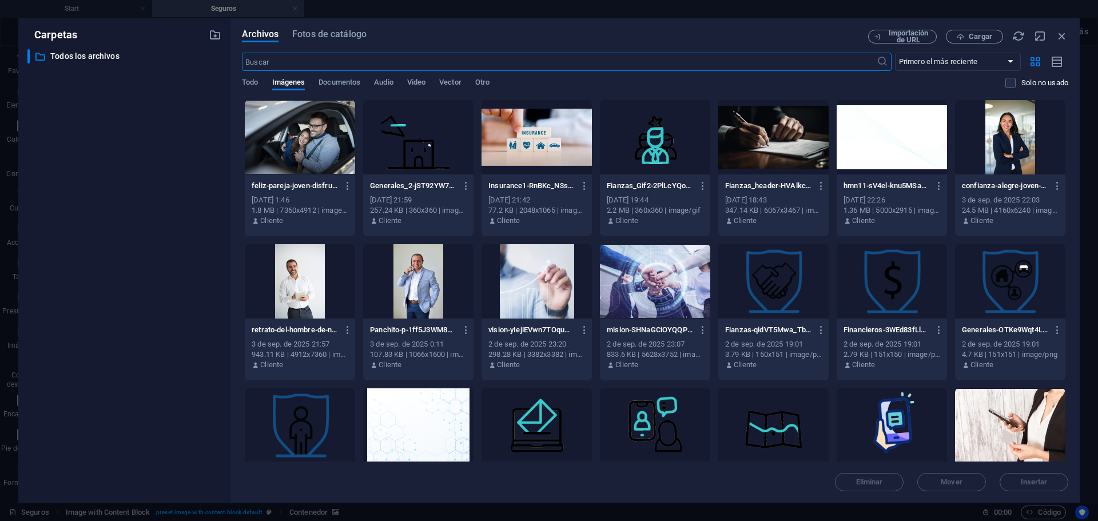
scroll to position [981, 0]
click at [1064, 44] on div "Archivos Fotos de catálogo Importación de URL Cargar ​ Primero el más reciente …" at bounding box center [655, 261] width 826 height 462
click at [1062, 38] on icon "button" at bounding box center [1062, 36] width 13 height 13
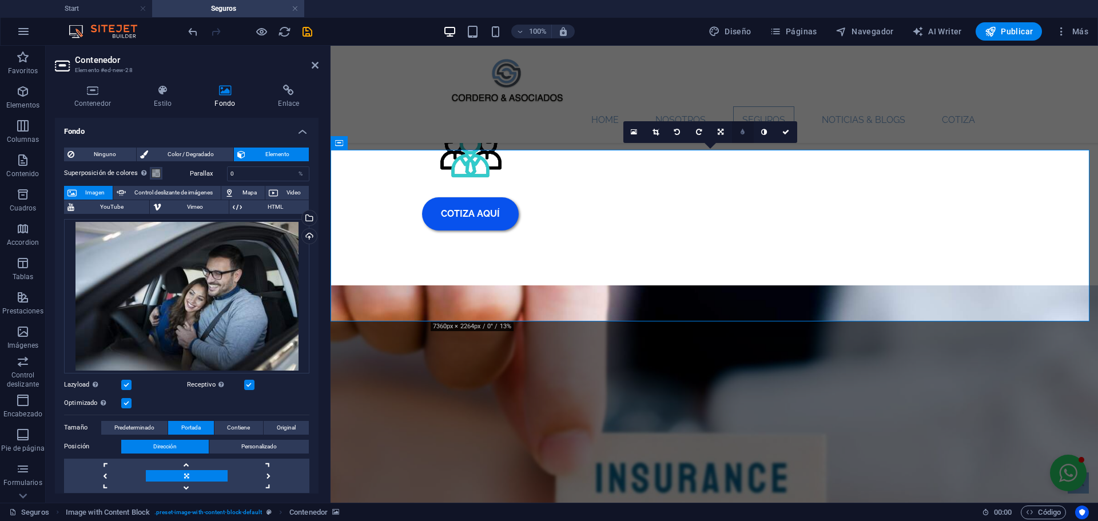
click at [745, 137] on link at bounding box center [743, 132] width 22 height 22
click at [740, 136] on link at bounding box center [735, 132] width 22 height 22
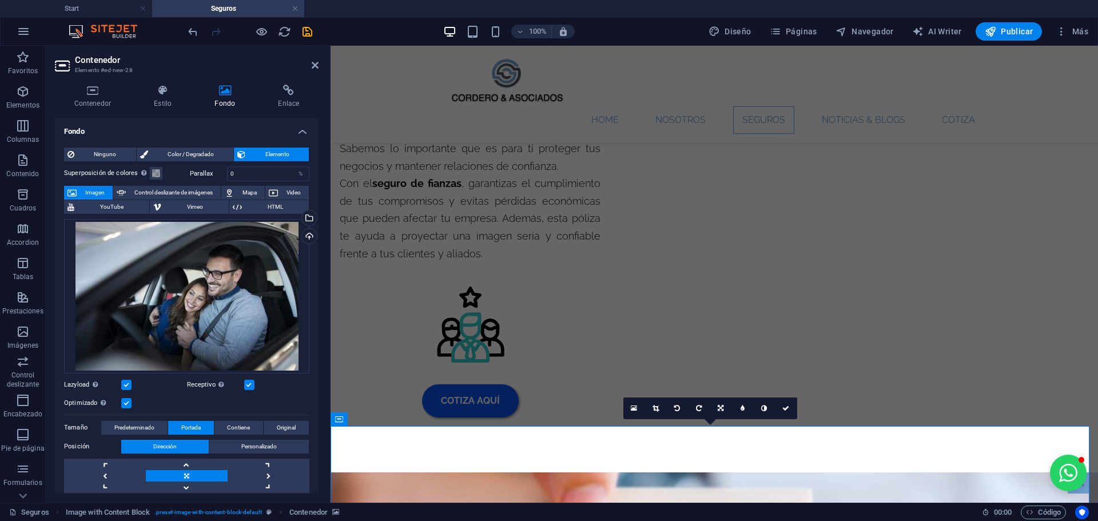
scroll to position [915, 0]
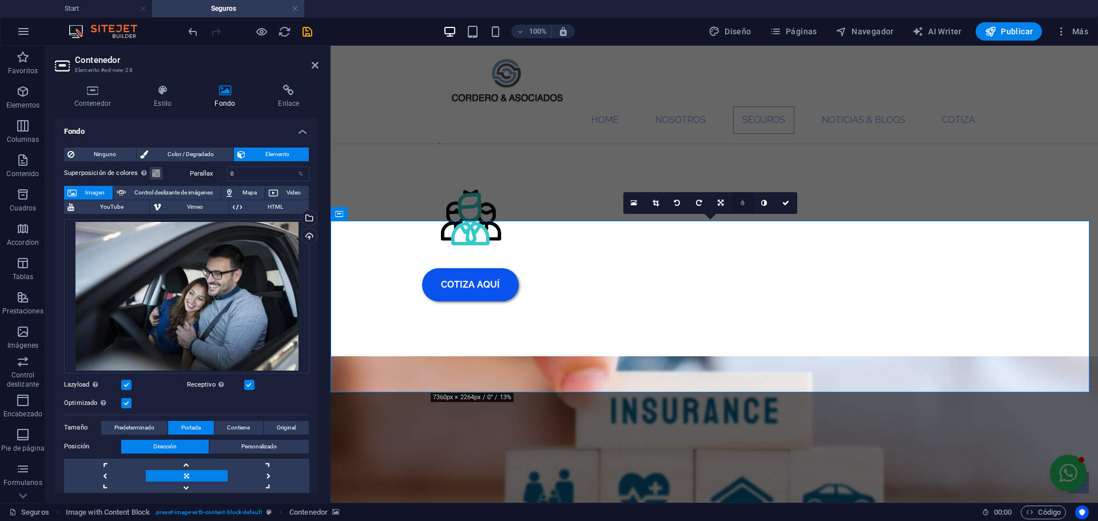
click at [746, 201] on link at bounding box center [743, 203] width 22 height 22
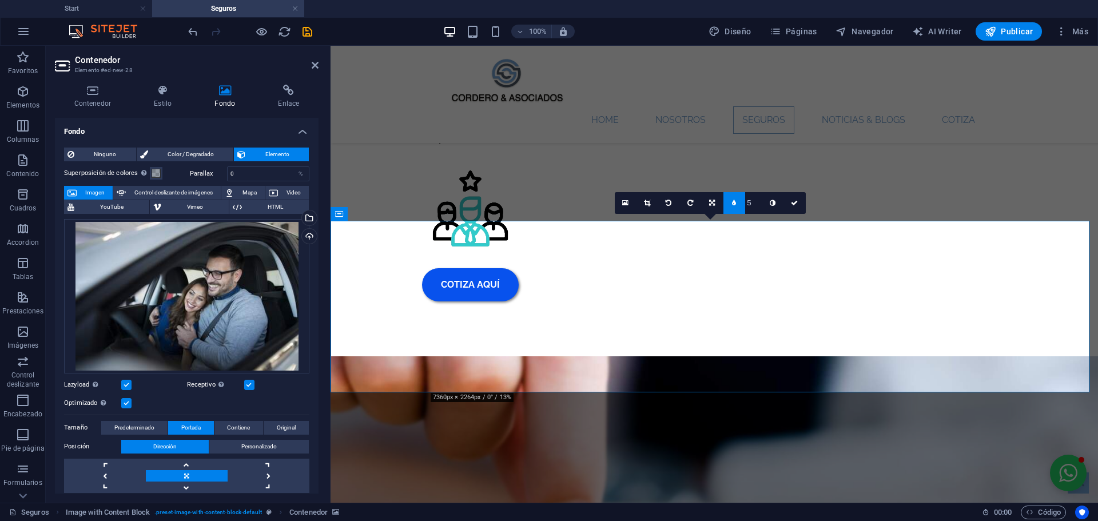
type input "4"
type input "3"
type input "2"
click at [797, 205] on icon at bounding box center [794, 203] width 7 height 7
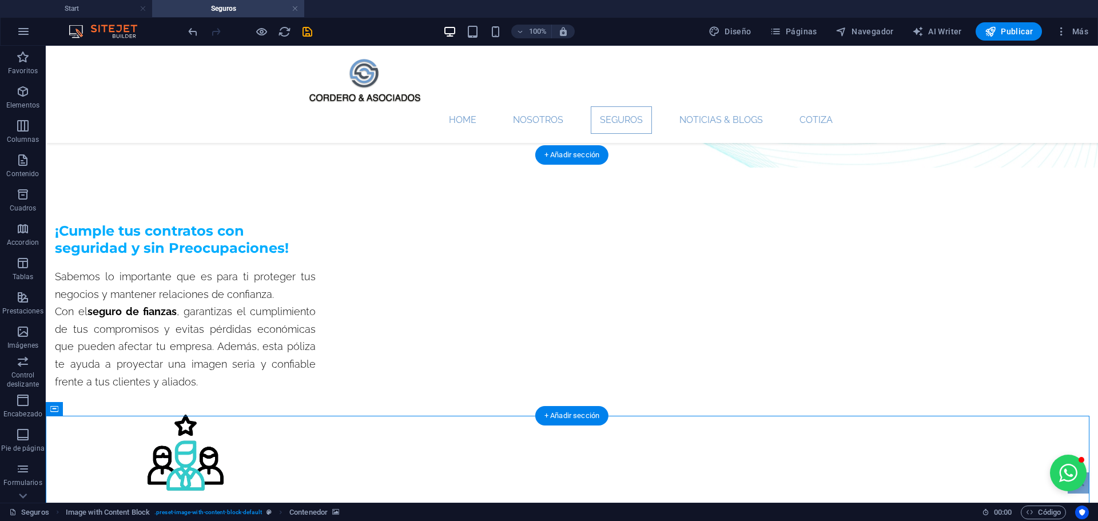
scroll to position [629, 0]
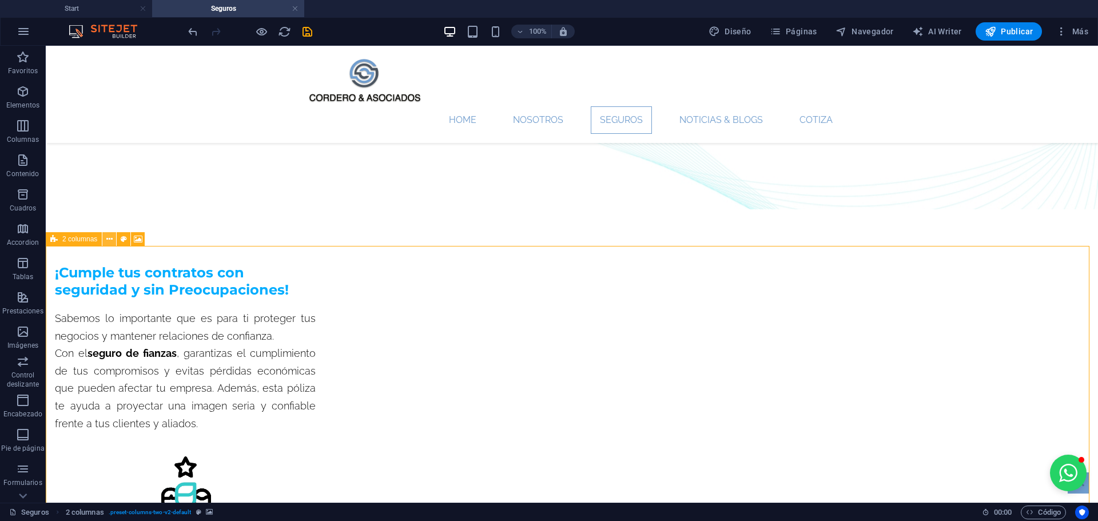
click at [112, 240] on icon at bounding box center [109, 239] width 6 height 12
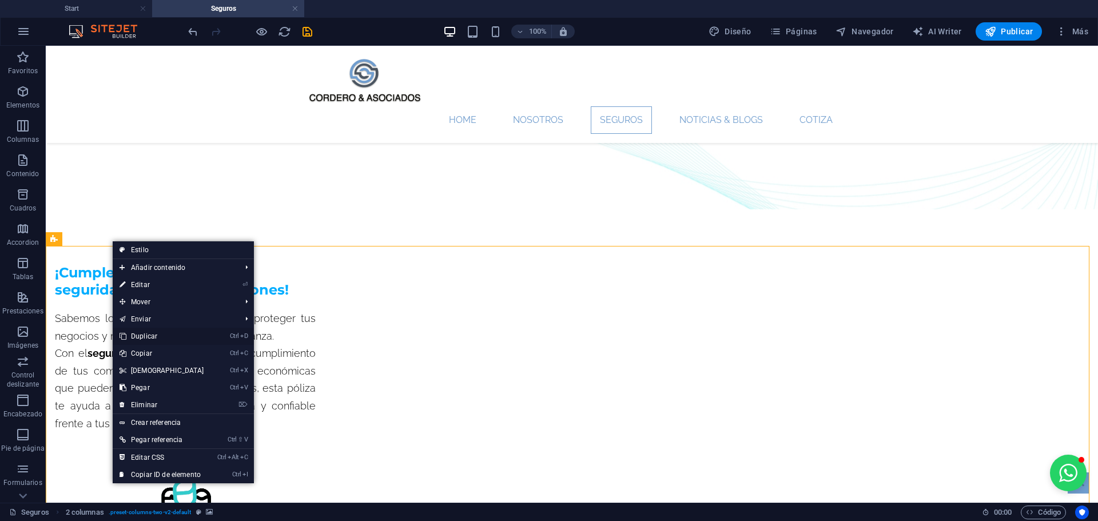
click at [152, 339] on link "Ctrl D Duplicar" at bounding box center [162, 336] width 98 height 17
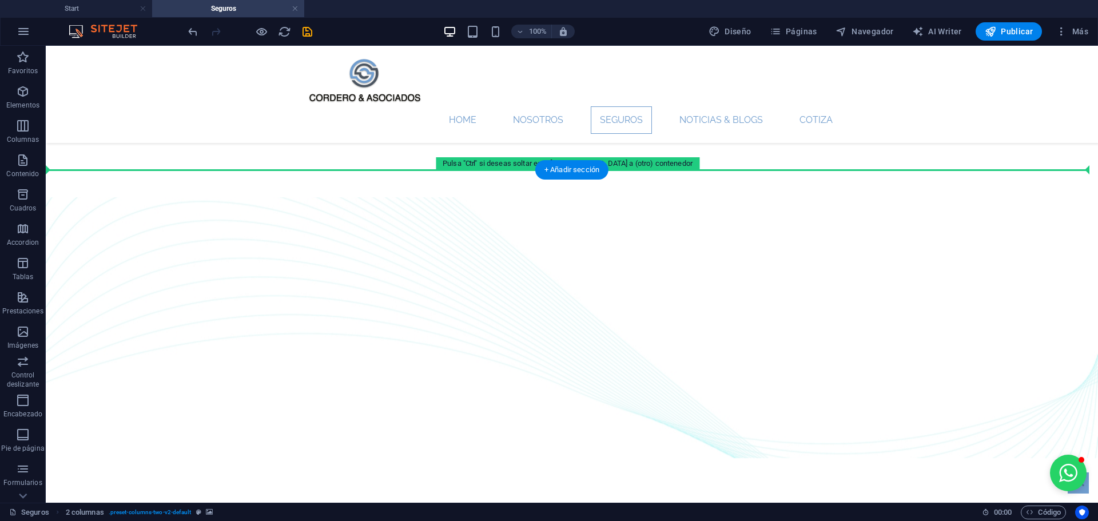
scroll to position [1398, 0]
drag, startPoint x: 105, startPoint y: 353, endPoint x: 266, endPoint y: 200, distance: 222.1
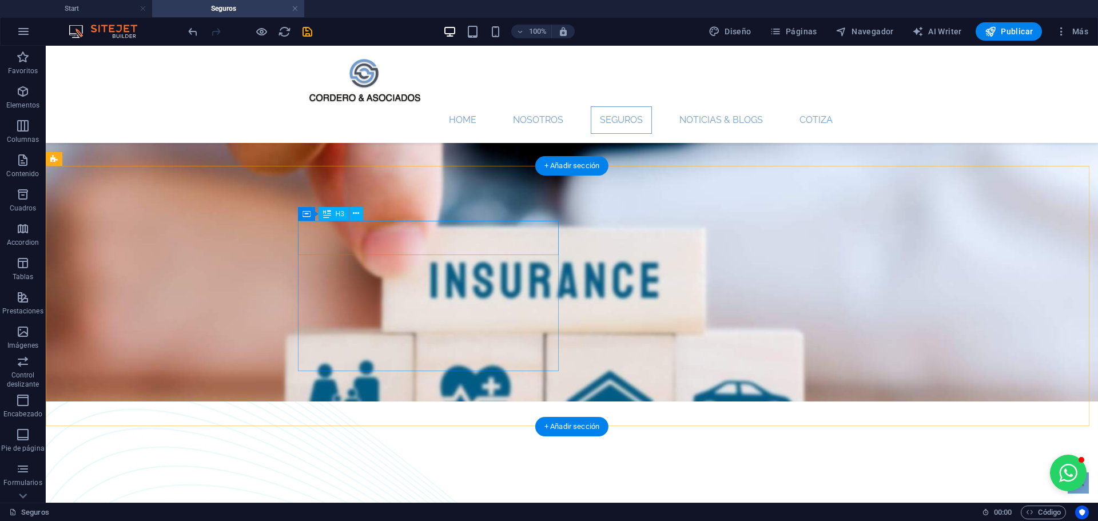
scroll to position [1080, 0]
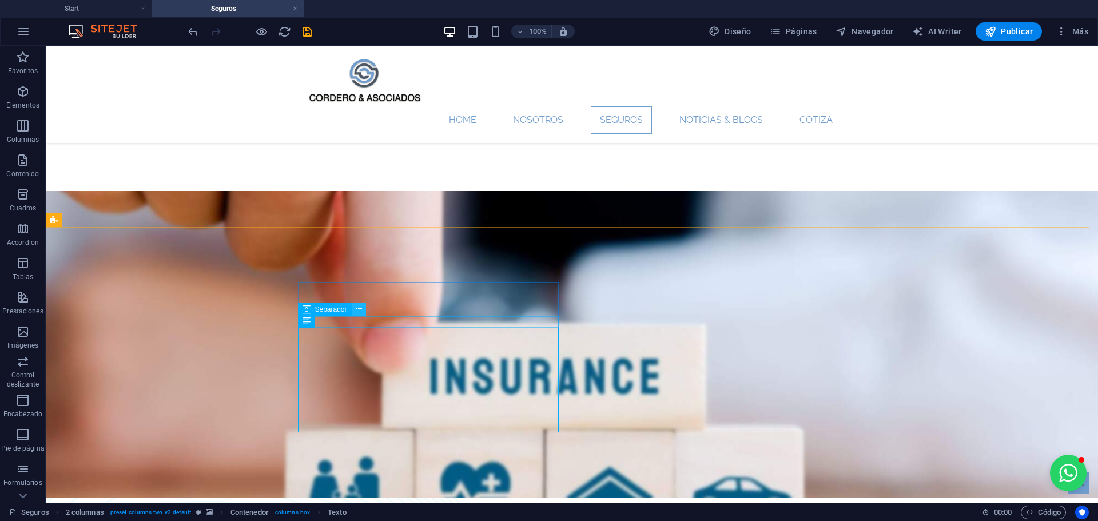
click at [357, 309] on icon at bounding box center [359, 309] width 6 height 12
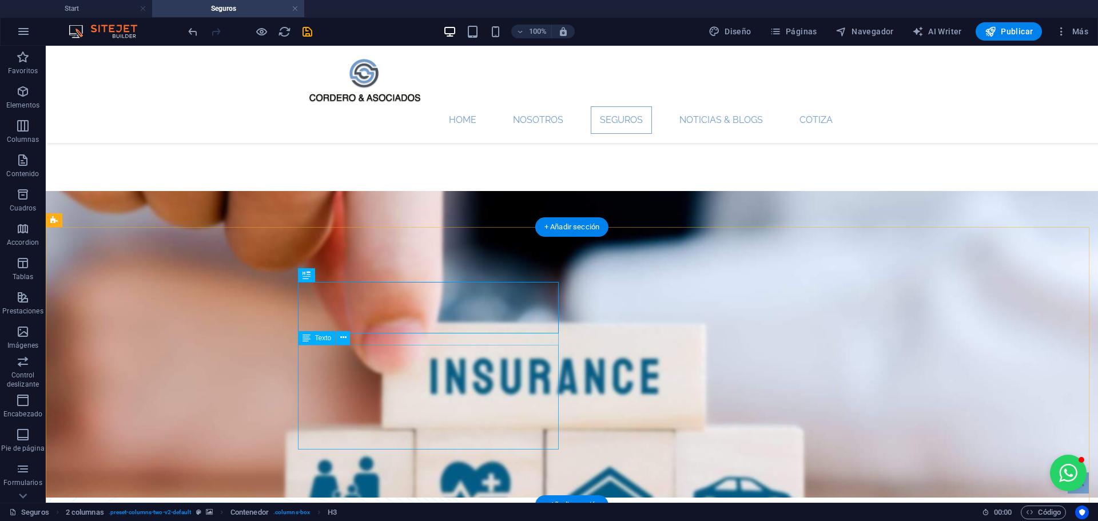
scroll to position [1195, 0]
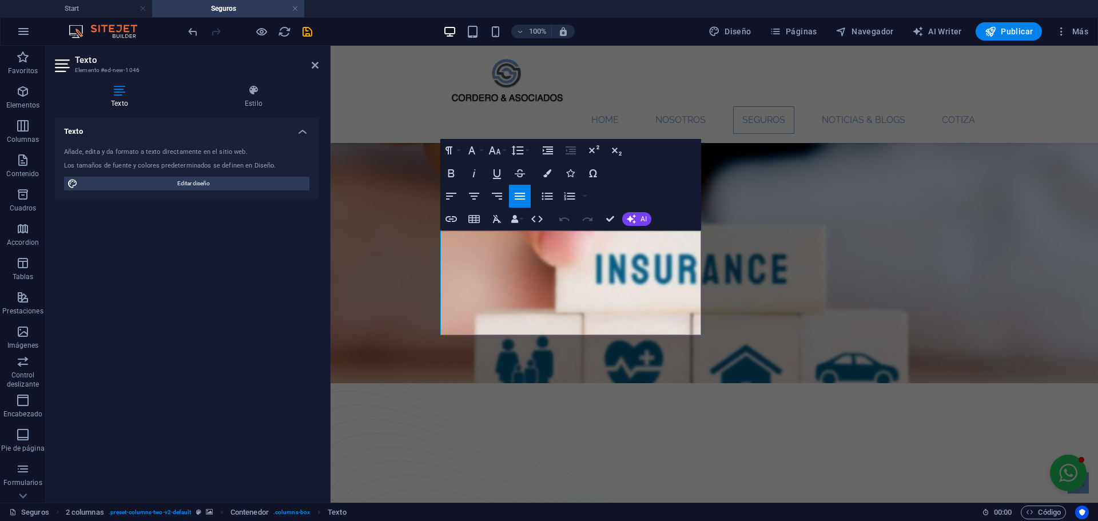
drag, startPoint x: 490, startPoint y: 325, endPoint x: 430, endPoint y: 240, distance: 104.6
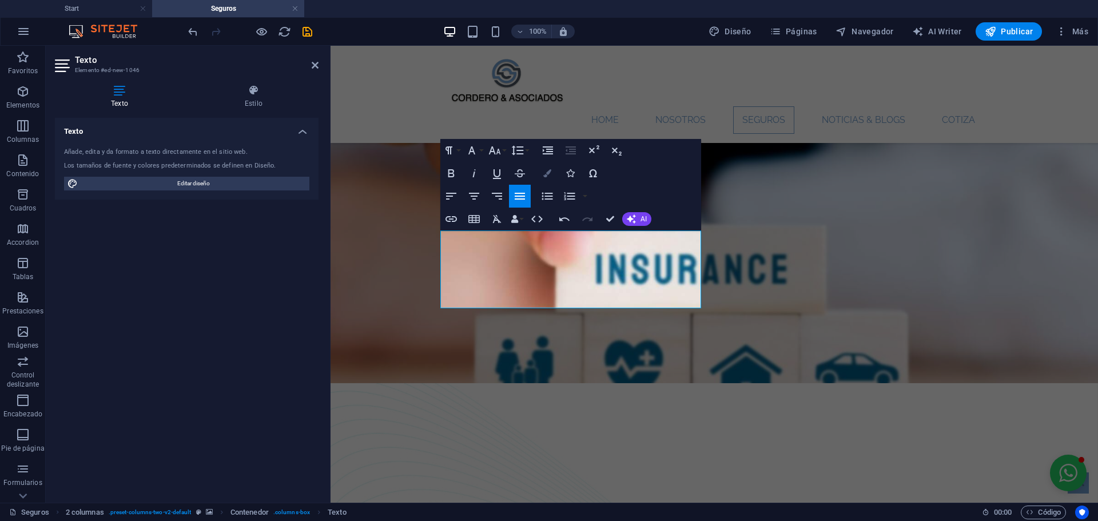
click at [548, 176] on icon "button" at bounding box center [547, 173] width 8 height 8
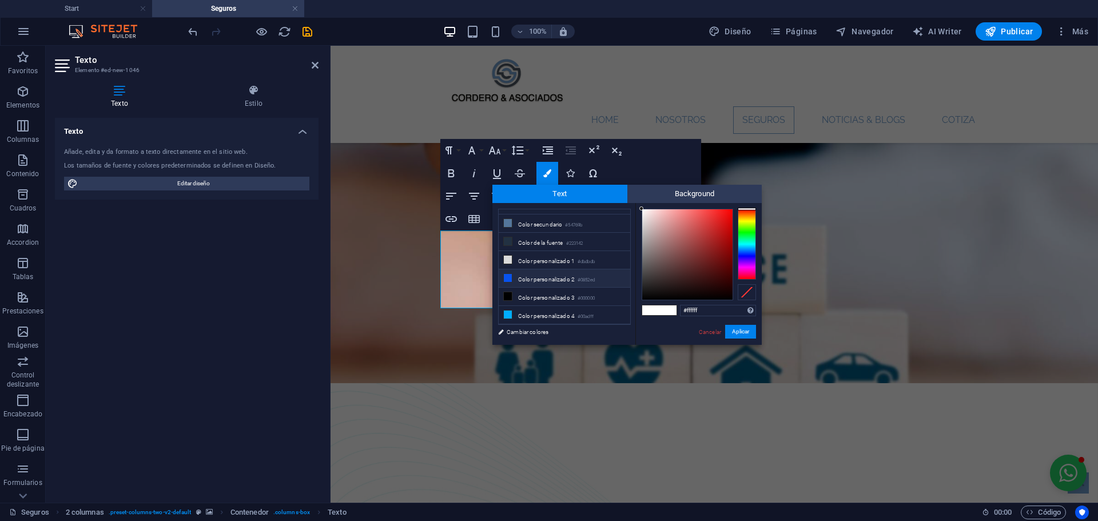
scroll to position [45, 0]
click at [535, 281] on li "Color personalizado 3 #000000" at bounding box center [565, 284] width 132 height 18
type input "#000000"
click at [736, 333] on button "Aplicar" at bounding box center [740, 332] width 31 height 14
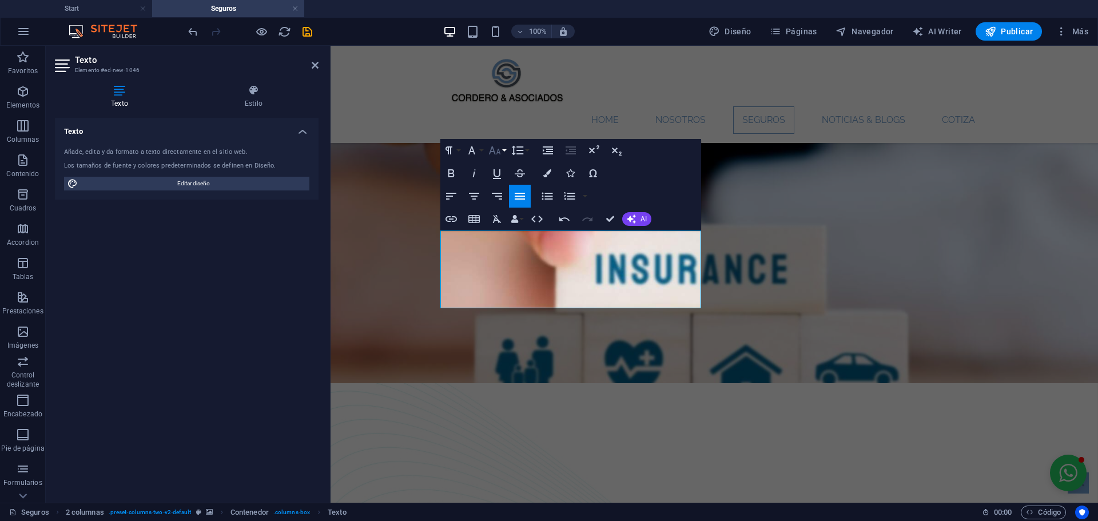
click at [497, 148] on icon "button" at bounding box center [495, 151] width 14 height 14
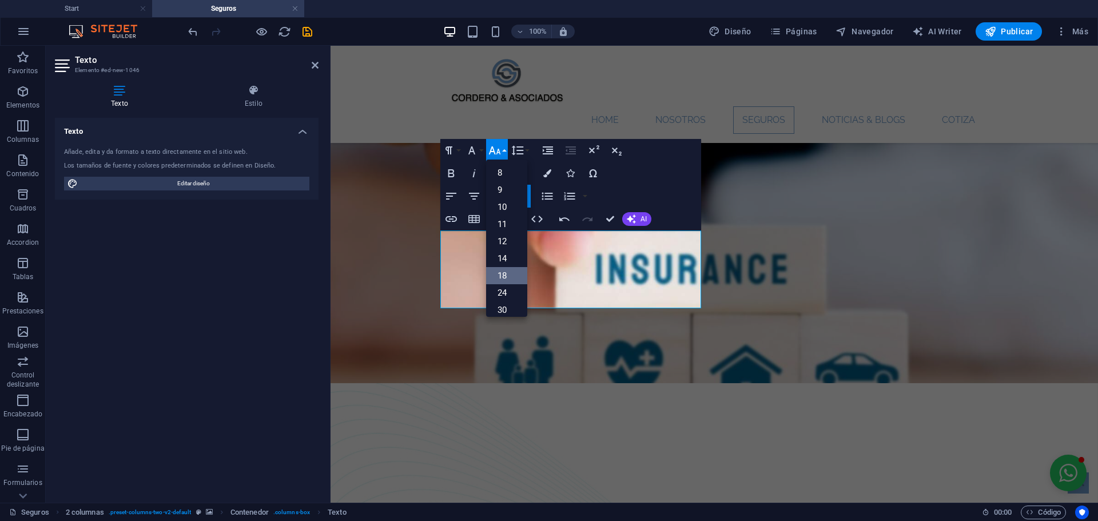
click at [509, 270] on link "18" at bounding box center [506, 275] width 41 height 17
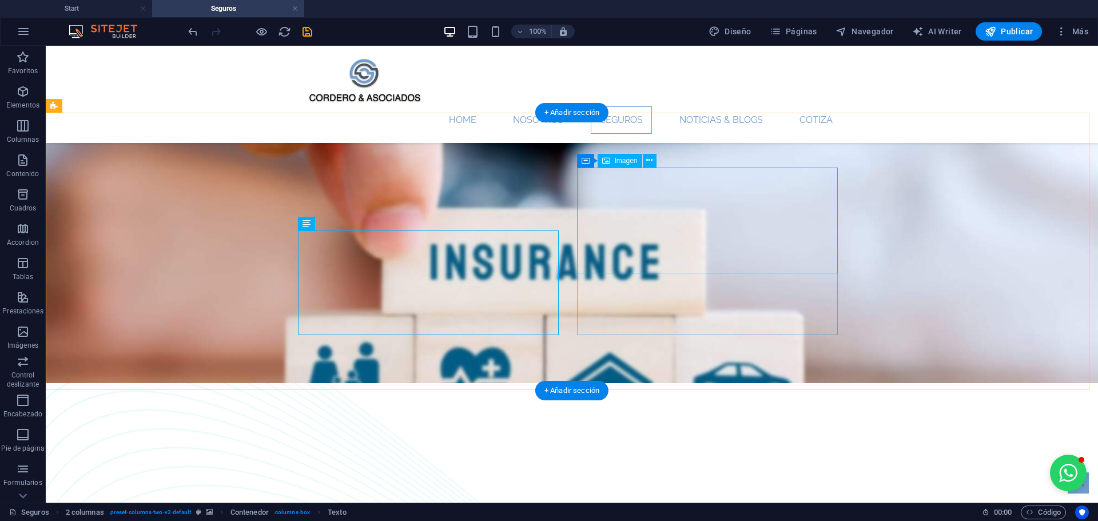
select select "px"
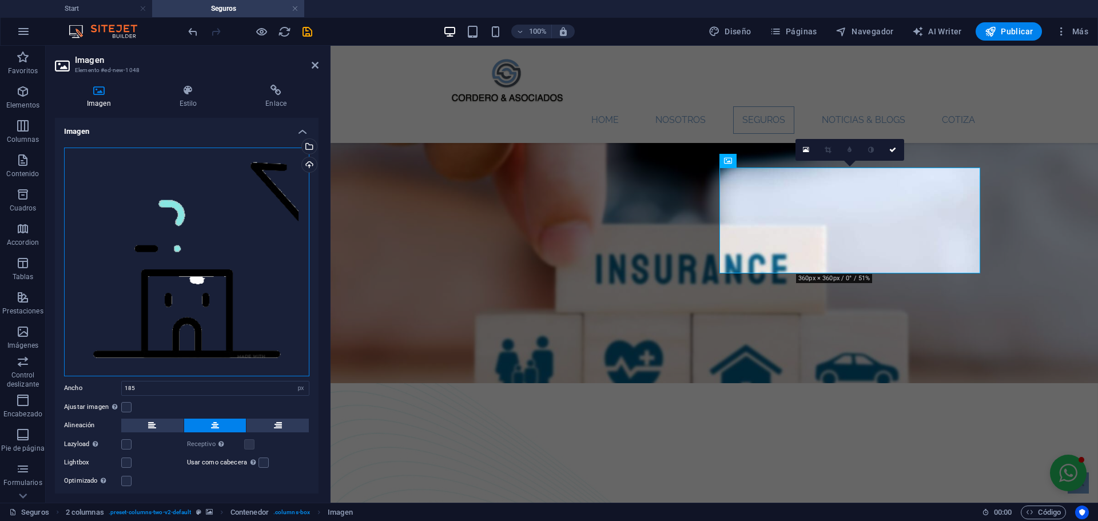
click at [203, 215] on div "Arrastra archivos aquí, haz clic para escoger archivos o selecciona archivos de…" at bounding box center [186, 262] width 245 height 229
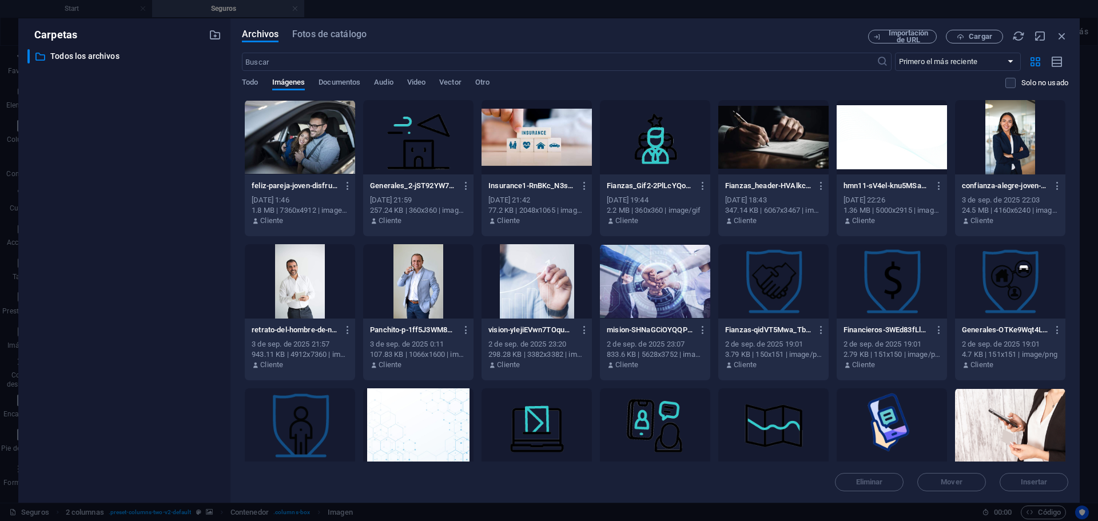
scroll to position [1190, 0]
click at [959, 38] on icon "button" at bounding box center [960, 36] width 7 height 7
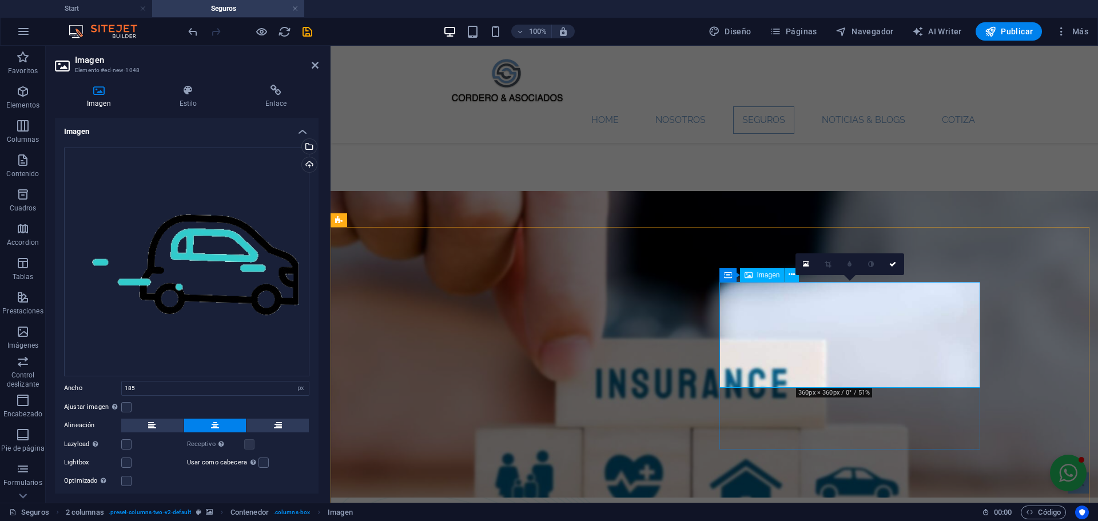
scroll to position [1138, 0]
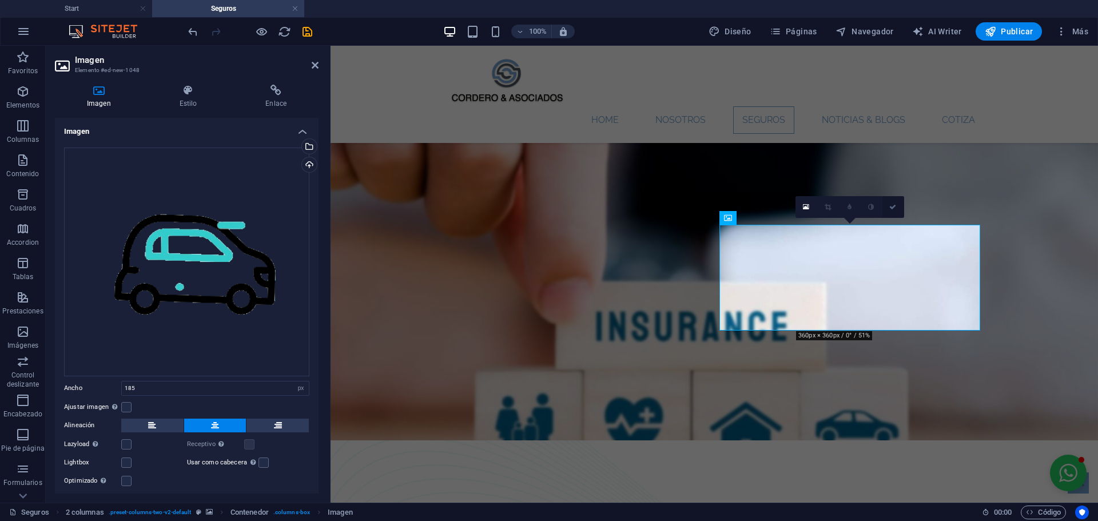
click at [897, 208] on link at bounding box center [894, 207] width 22 height 22
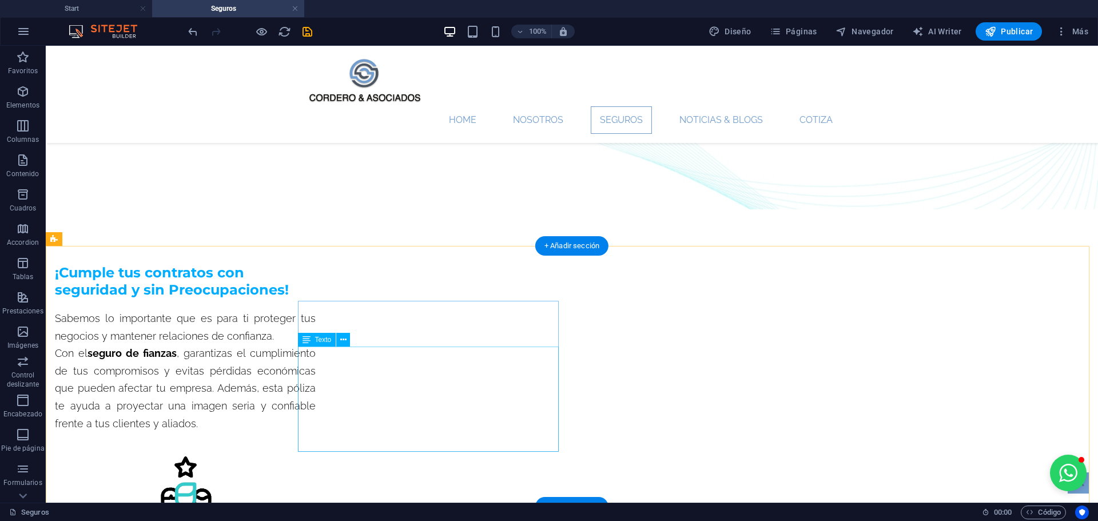
scroll to position [686, 0]
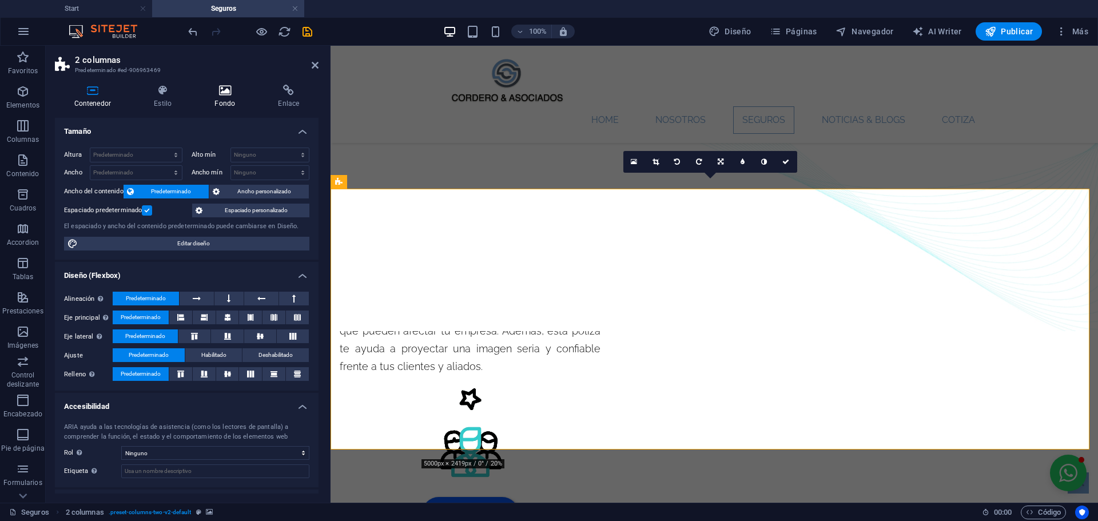
click at [226, 101] on h4 "Fondo" at bounding box center [227, 97] width 63 height 24
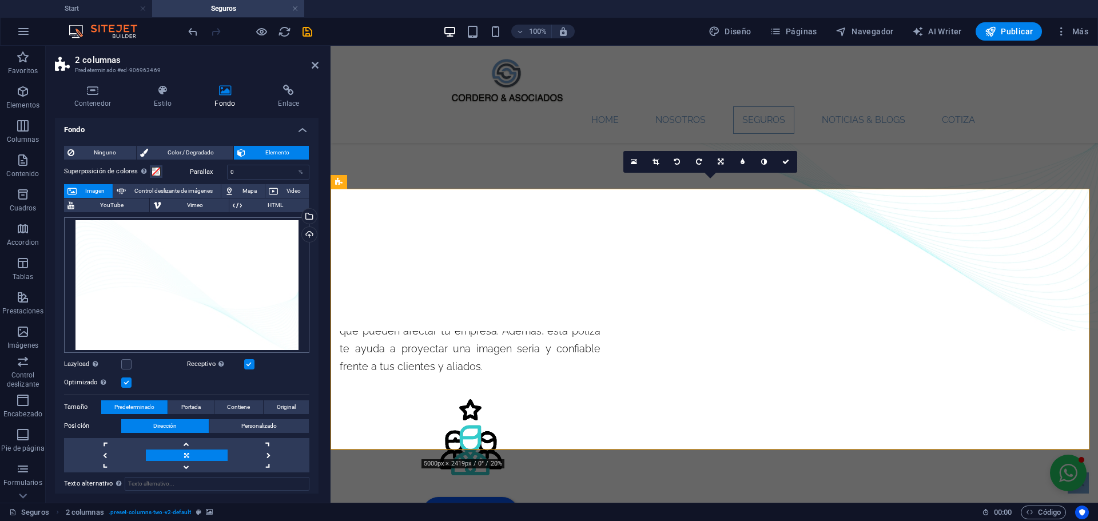
scroll to position [0, 0]
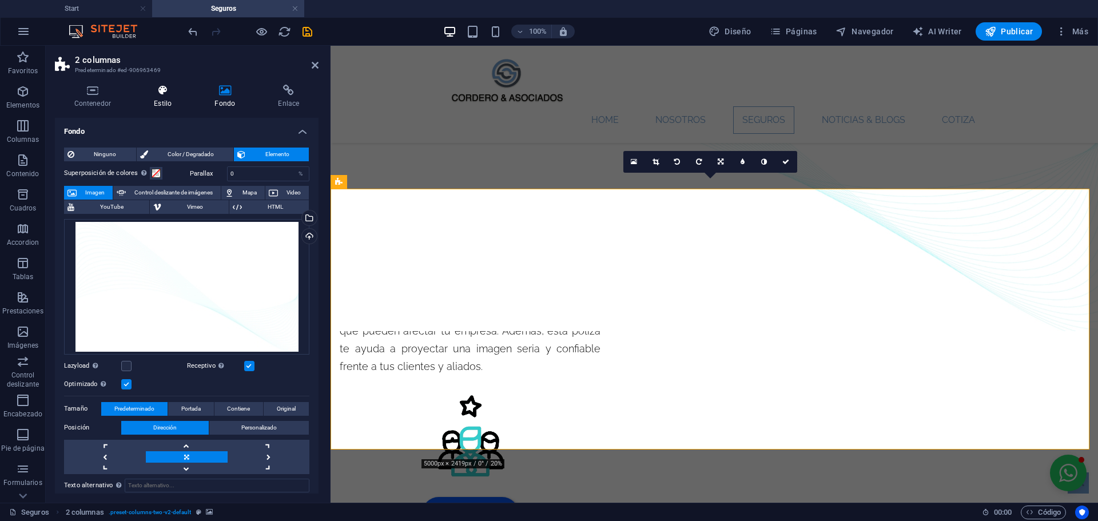
click at [166, 107] on h4 "Estilo" at bounding box center [165, 97] width 61 height 24
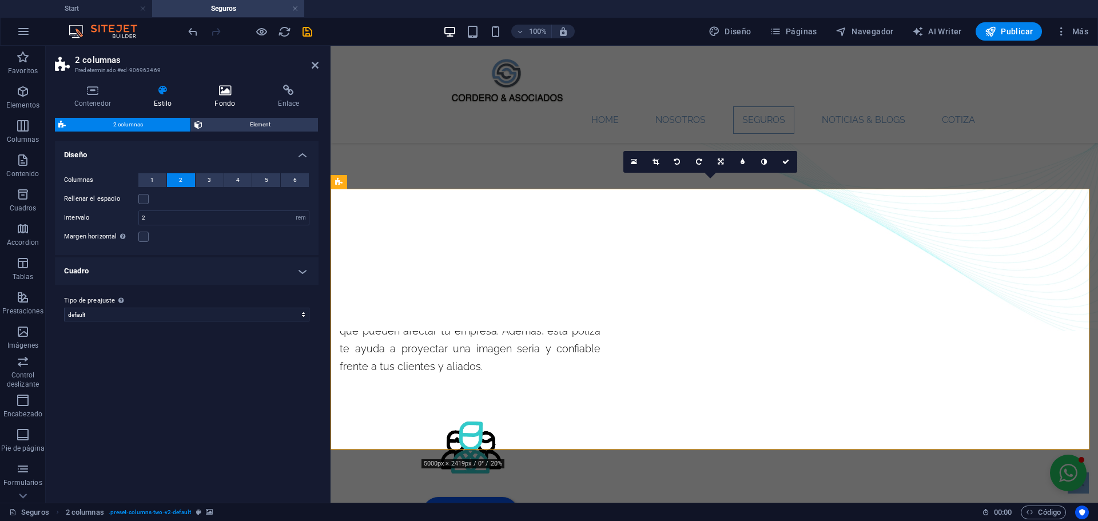
click at [218, 93] on icon at bounding box center [225, 90] width 59 height 11
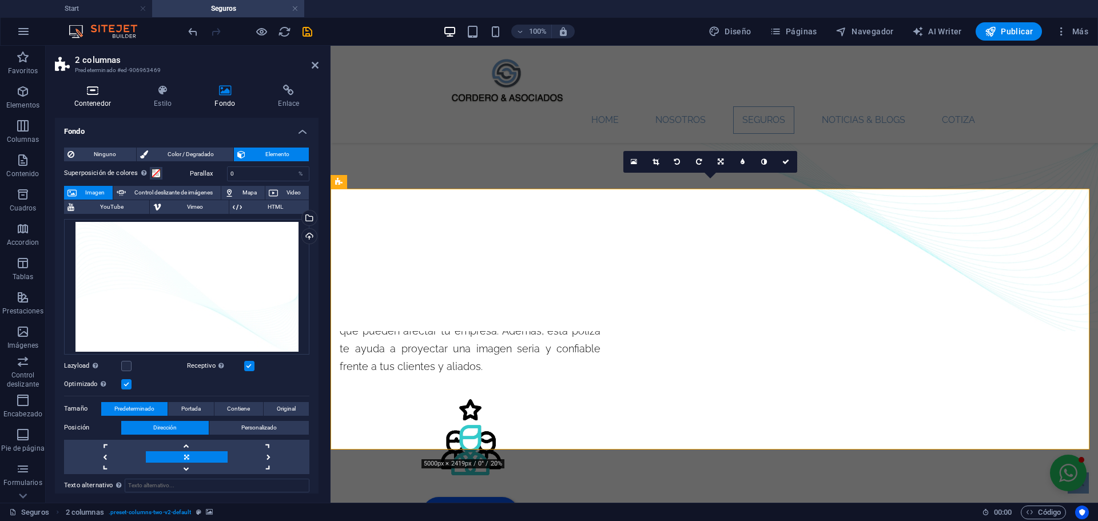
click at [86, 92] on icon at bounding box center [92, 90] width 75 height 11
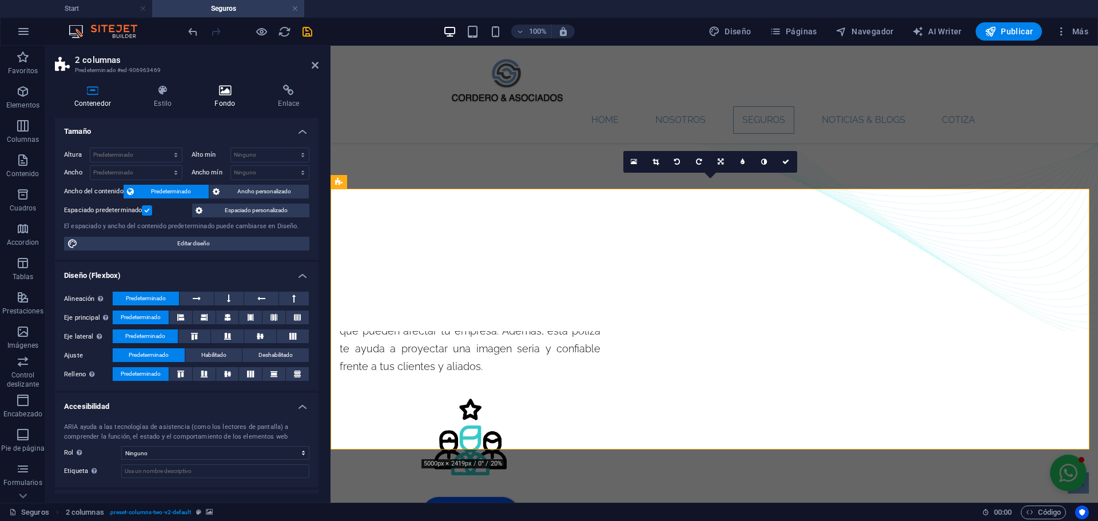
click at [219, 87] on icon at bounding box center [225, 90] width 59 height 11
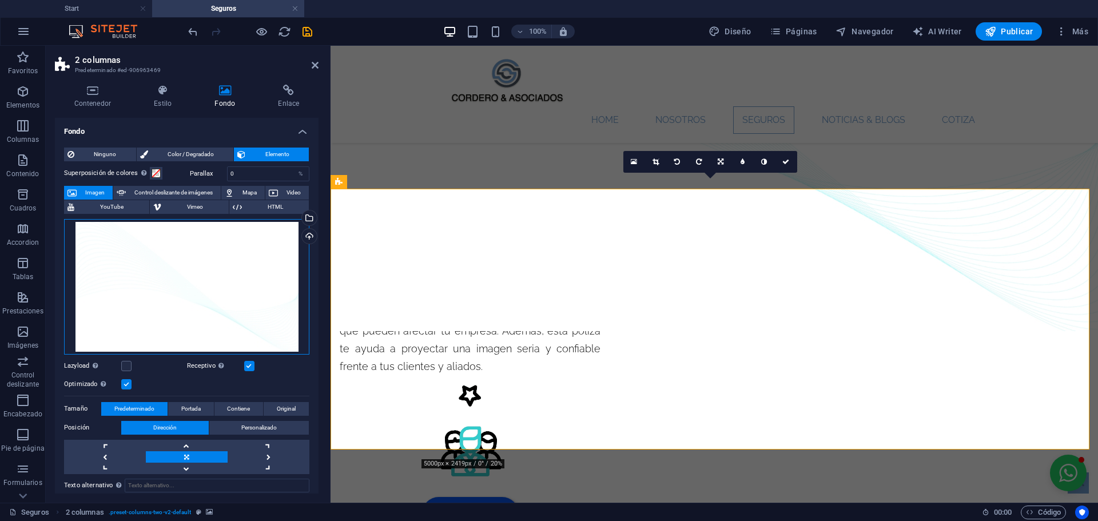
click at [216, 260] on div "Arrastra archivos aquí, haz clic para escoger archivos o selecciona archivos de…" at bounding box center [186, 287] width 245 height 136
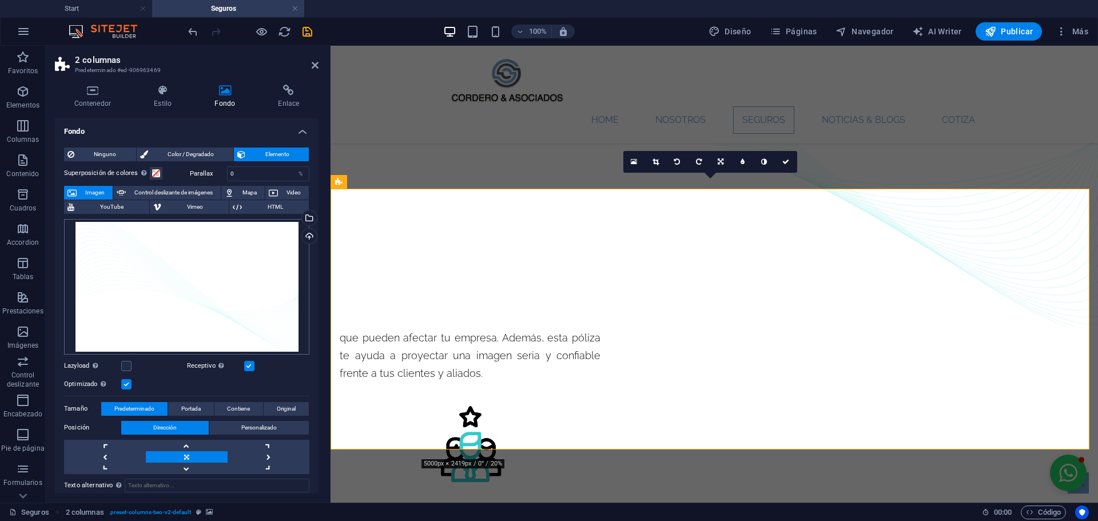
scroll to position [682, 0]
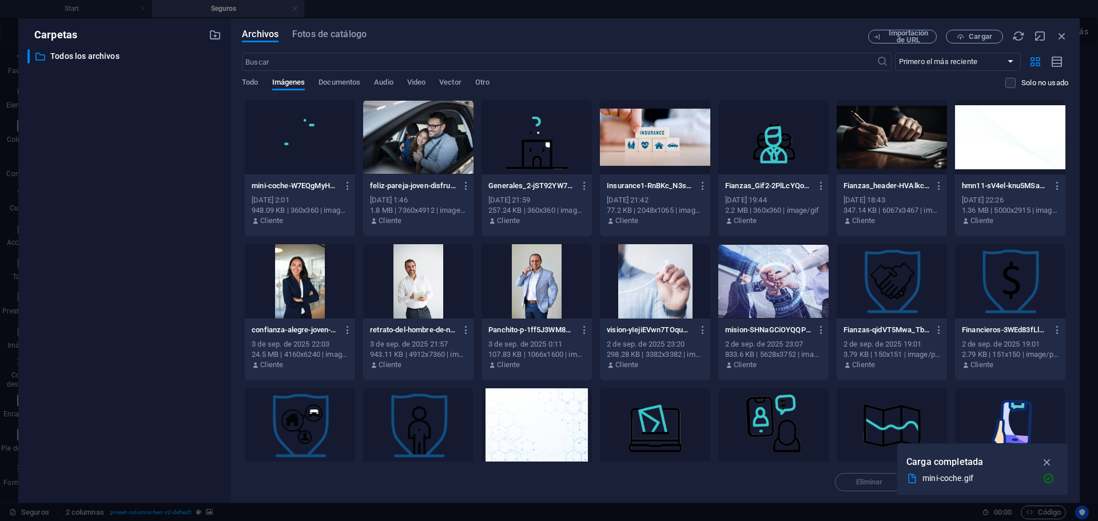
click at [1064, 43] on div "Importación de URL Cargar" at bounding box center [968, 37] width 200 height 14
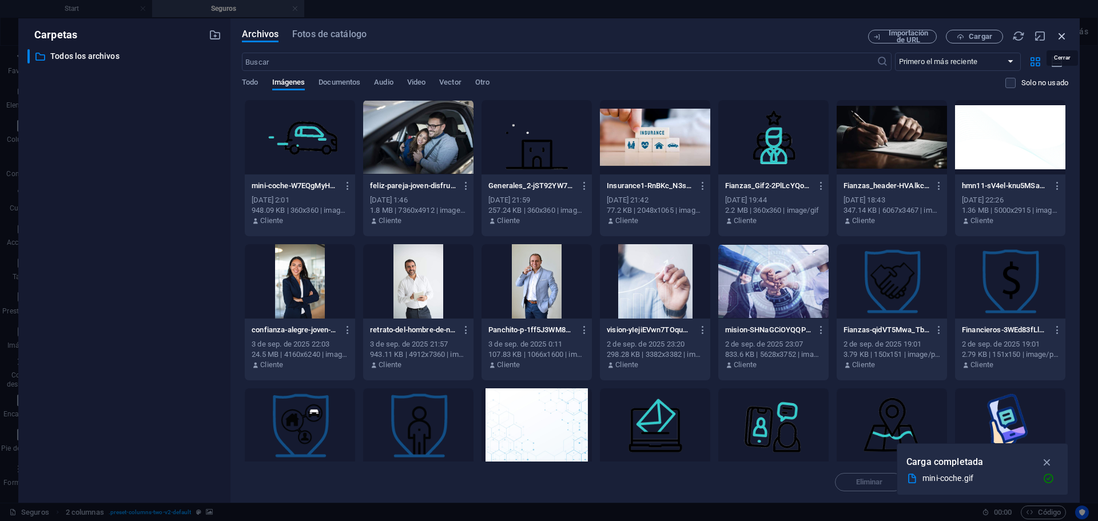
click at [1061, 34] on icon "button" at bounding box center [1062, 36] width 13 height 13
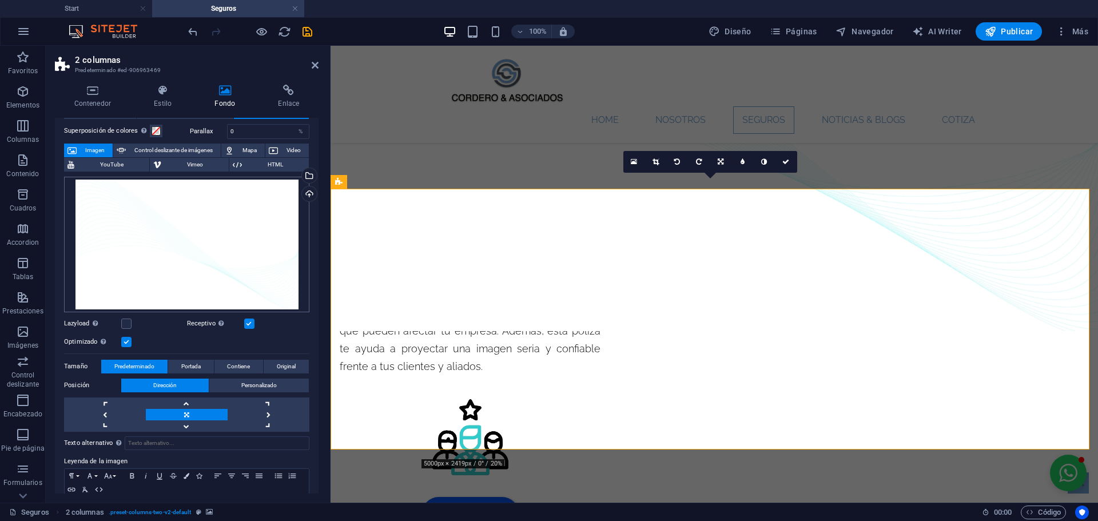
scroll to position [90, 0]
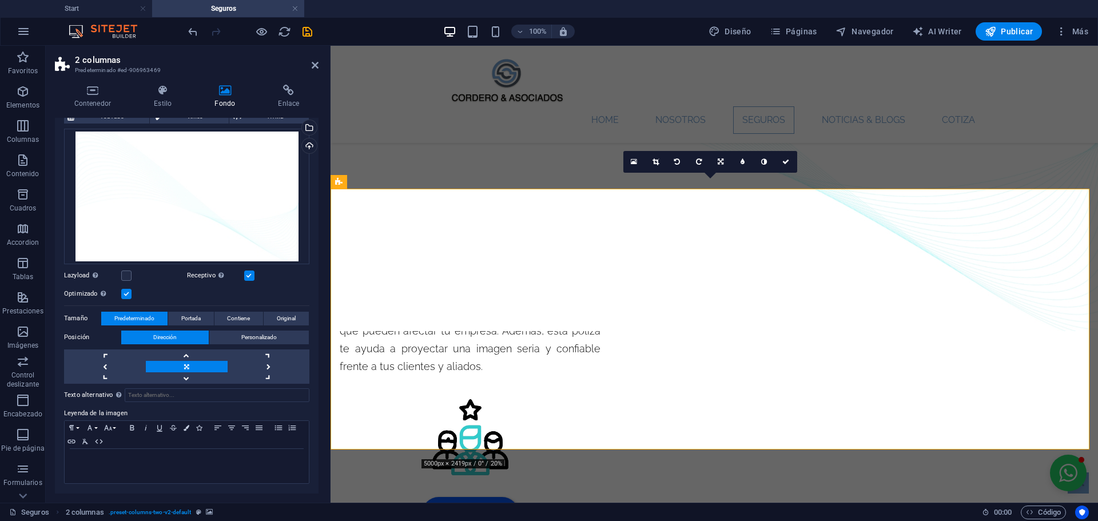
click at [180, 331] on button "Dirección" at bounding box center [165, 338] width 88 height 14
click at [241, 332] on span "Personalizado" at bounding box center [258, 338] width 35 height 14
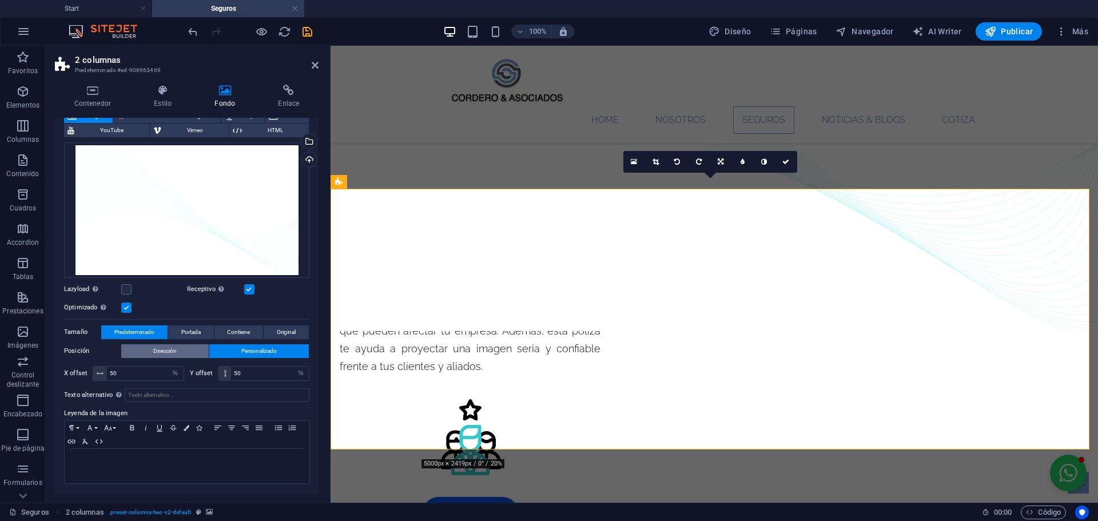
click at [171, 348] on span "Dirección" at bounding box center [164, 351] width 23 height 14
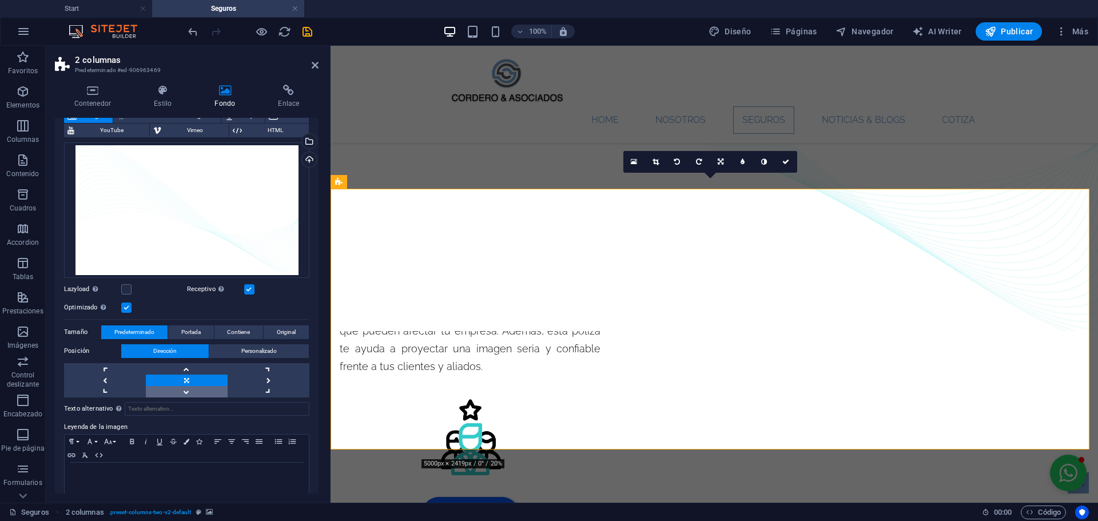
click at [206, 390] on link at bounding box center [187, 391] width 82 height 11
click at [184, 370] on link at bounding box center [187, 368] width 82 height 11
click at [184, 383] on link at bounding box center [187, 380] width 82 height 11
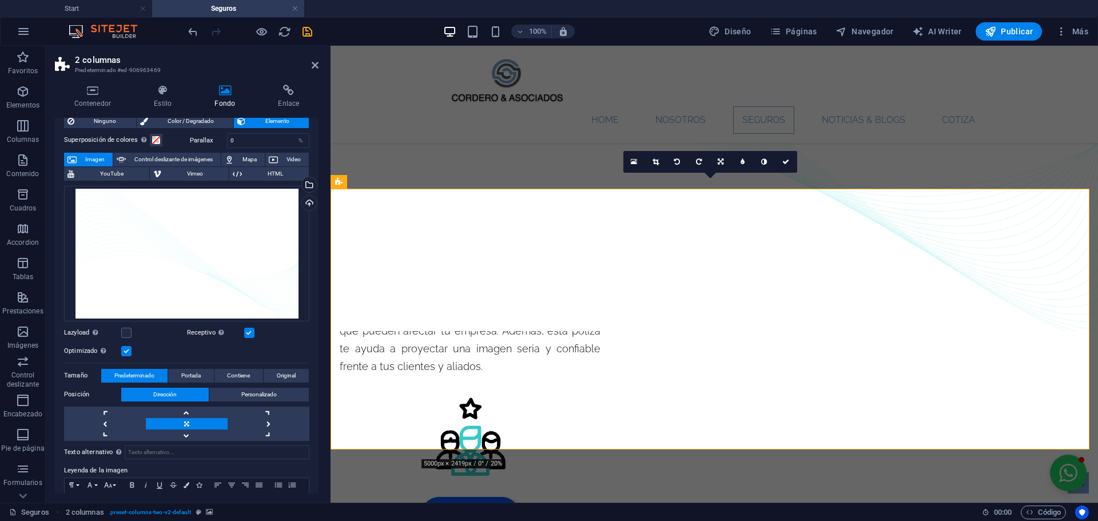
scroll to position [0, 0]
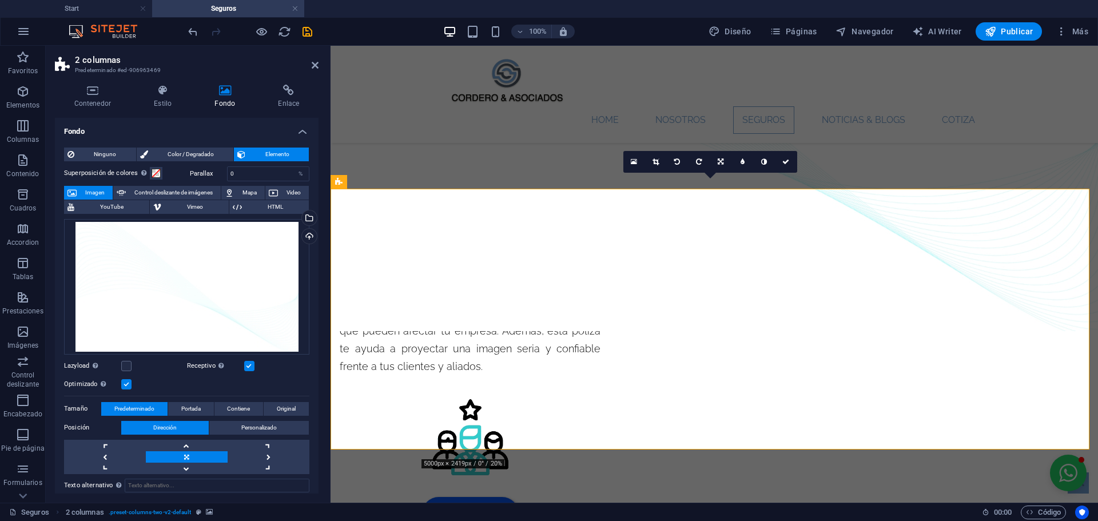
click at [82, 191] on span "Imagen" at bounding box center [94, 193] width 29 height 14
click at [317, 63] on icon at bounding box center [315, 65] width 7 height 9
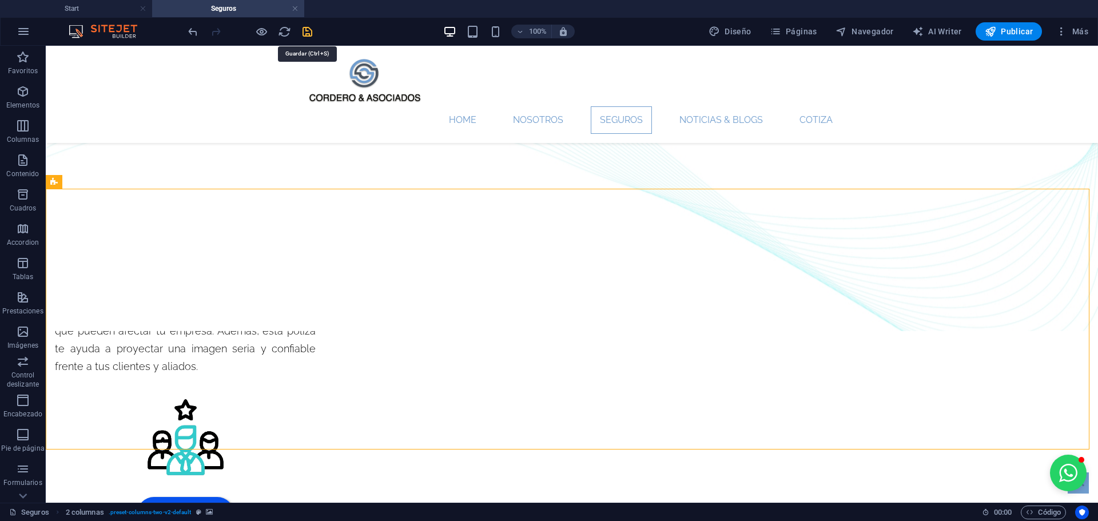
click at [309, 35] on icon "save" at bounding box center [307, 31] width 13 height 13
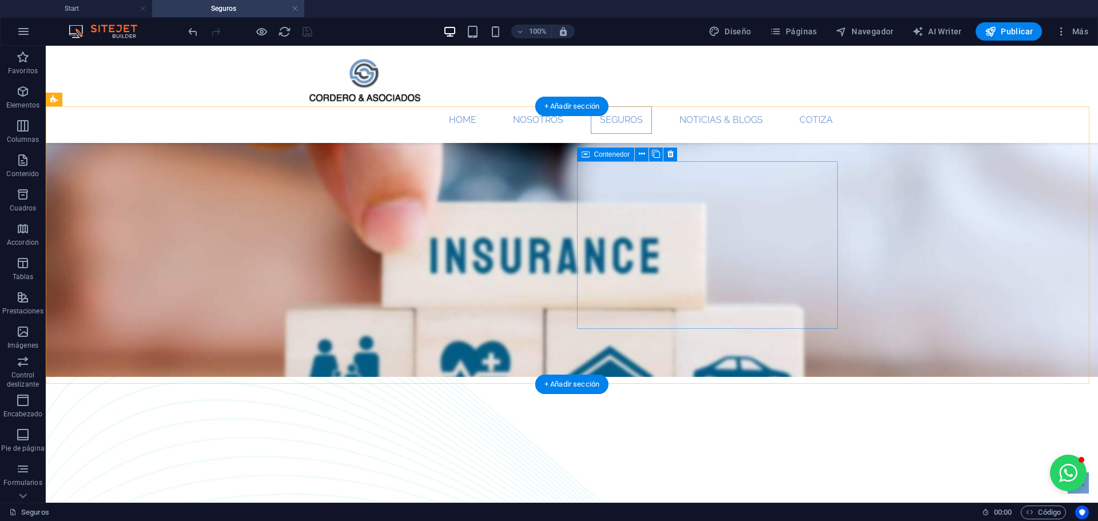
scroll to position [1030, 0]
